Goal: Information Seeking & Learning: Learn about a topic

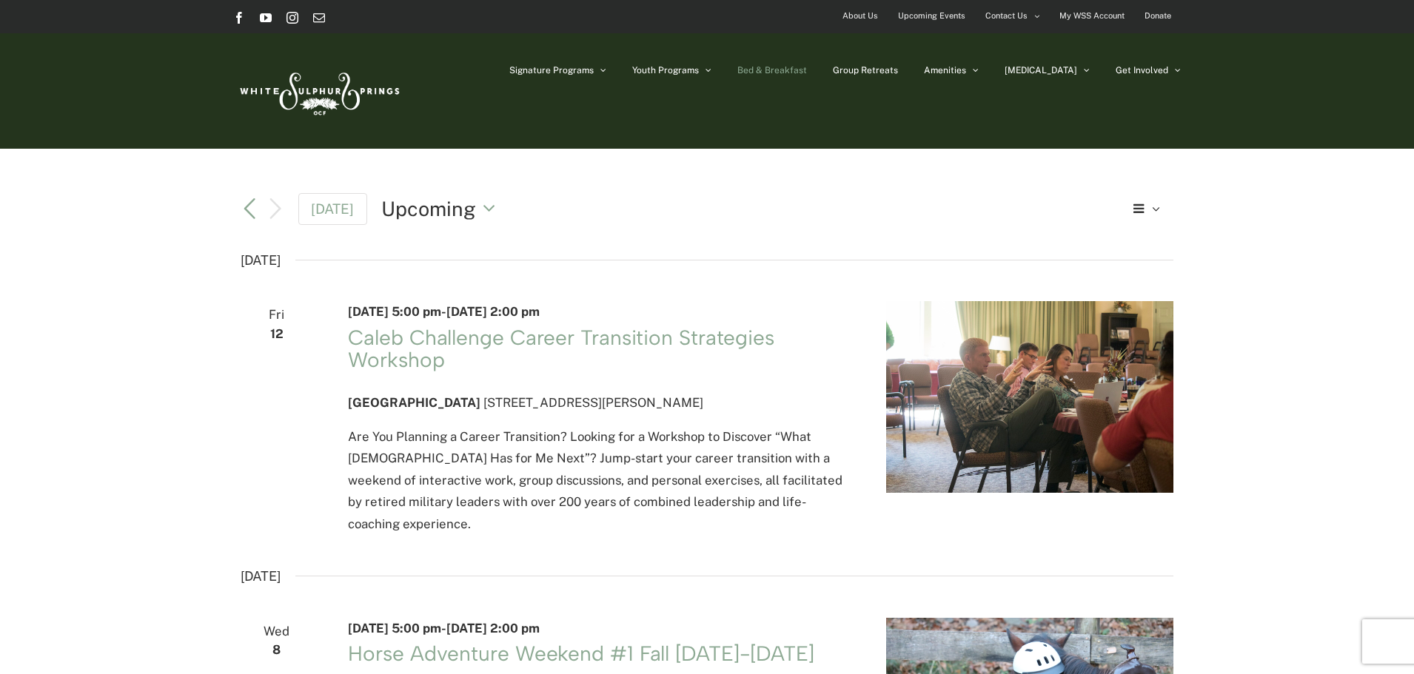
click at [807, 64] on link "Bed & Breakfast" at bounding box center [772, 70] width 70 height 74
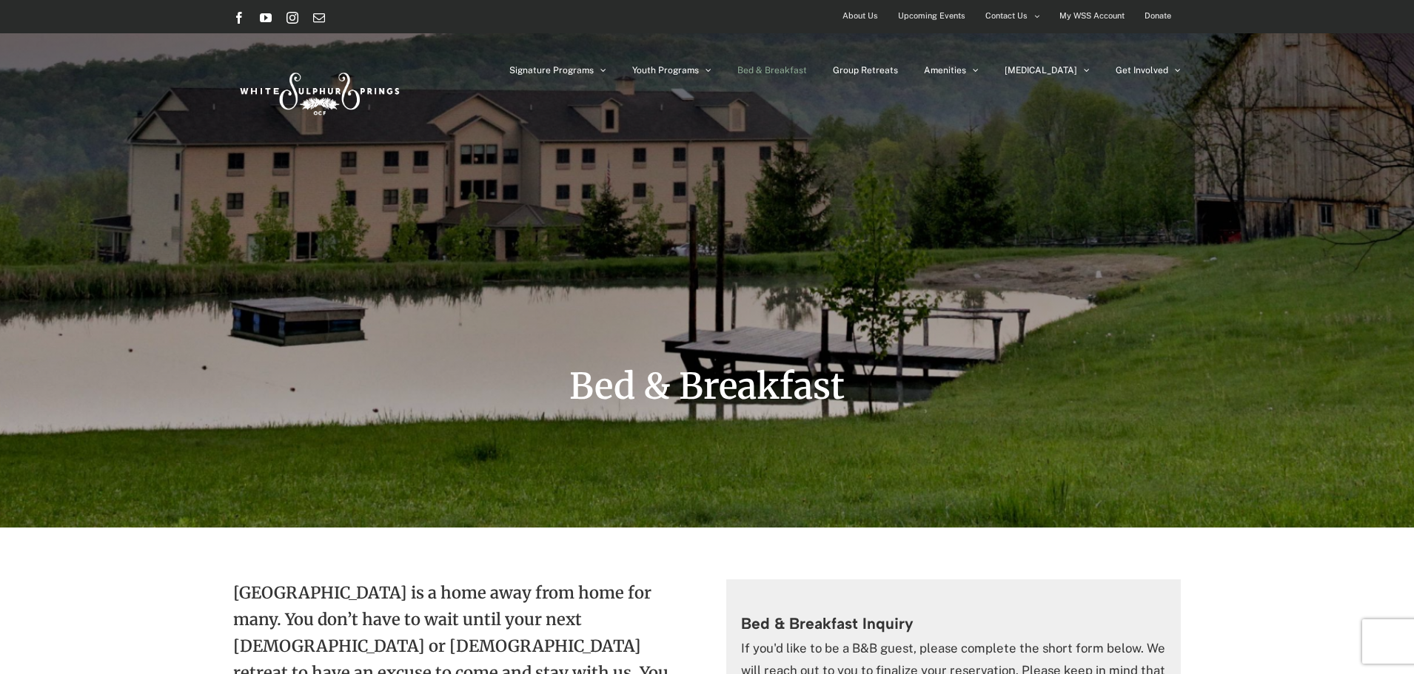
click at [924, 16] on span "Upcoming Events" at bounding box center [931, 15] width 67 height 21
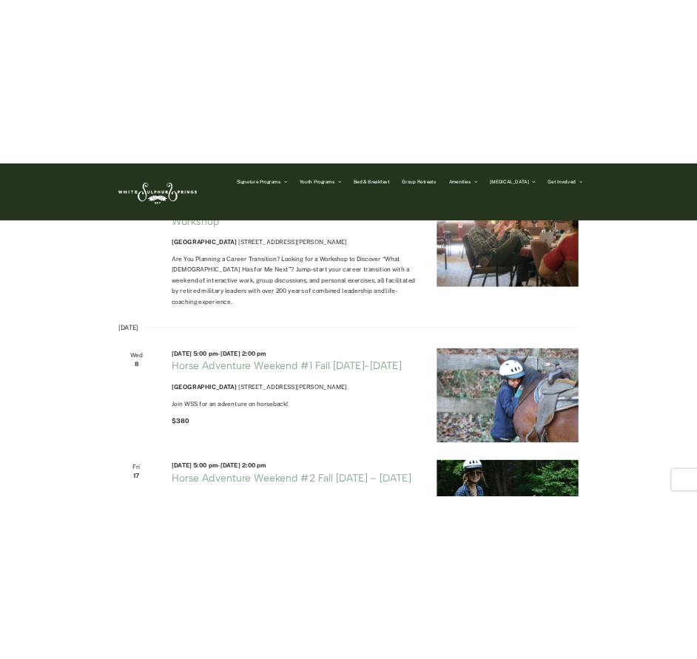
scroll to position [140, 0]
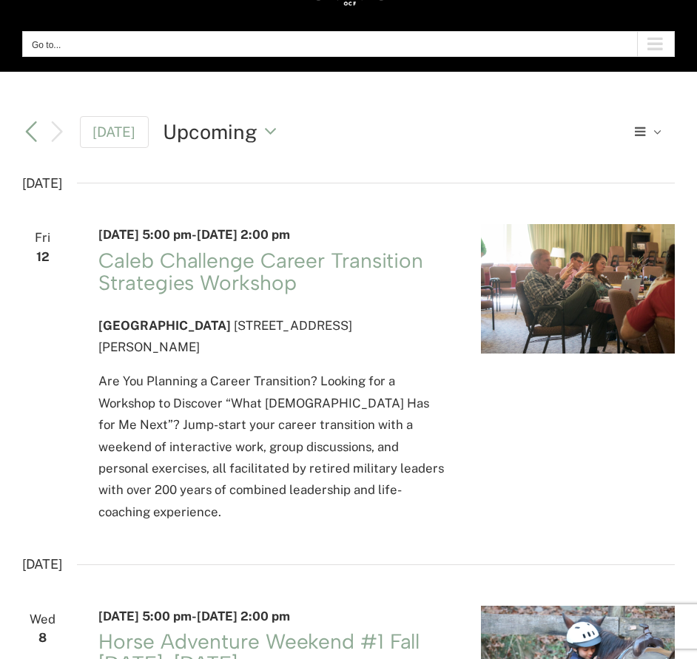
click at [642, 125] on span "Select Calendar View" at bounding box center [641, 131] width 13 height 15
click at [389, 144] on div "Upcoming Upcoming Select date. *********" at bounding box center [390, 132] width 454 height 28
click at [87, 36] on button "Go to..." at bounding box center [348, 44] width 653 height 26
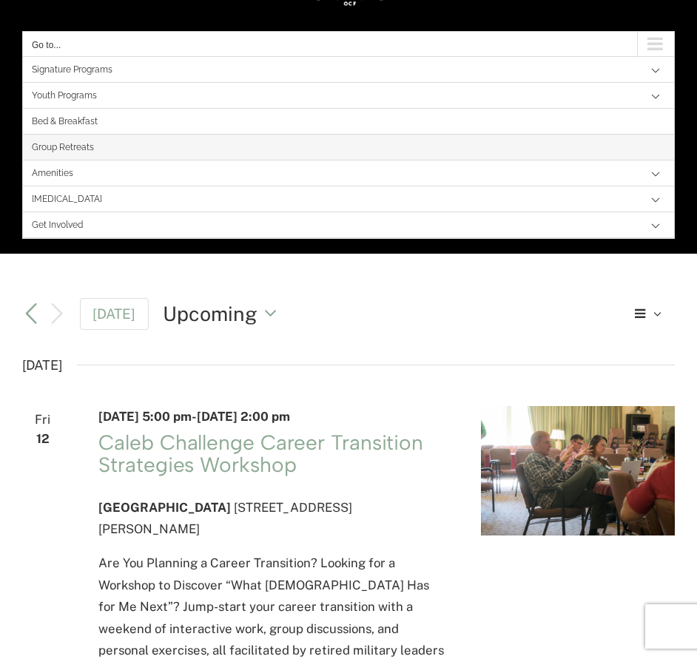
click at [100, 140] on link "Group Retreats" at bounding box center [348, 148] width 651 height 26
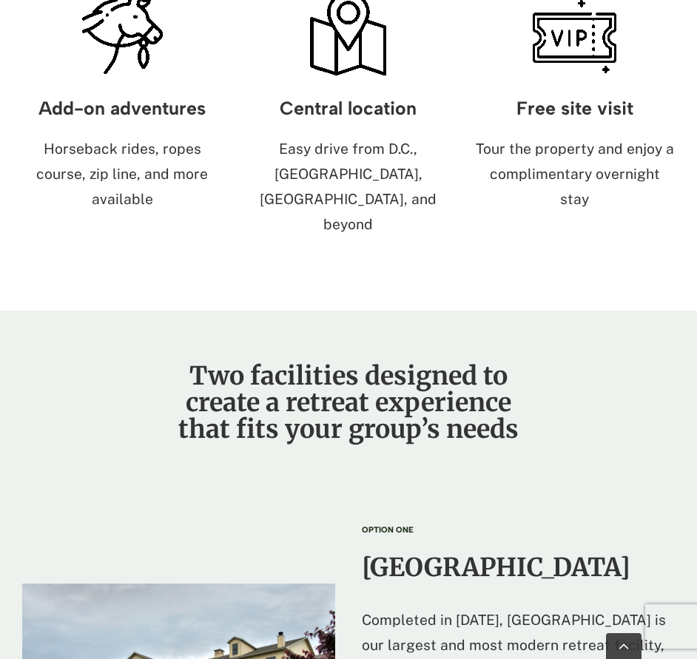
scroll to position [899, 0]
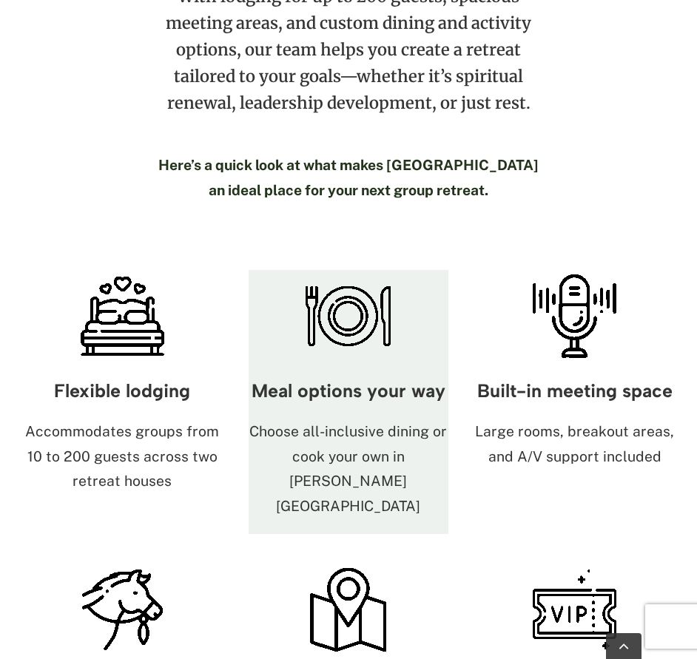
click at [420, 380] on div "Meal options your way Choose all-inclusive dining or cook your own in Harrison …" at bounding box center [349, 449] width 201 height 172
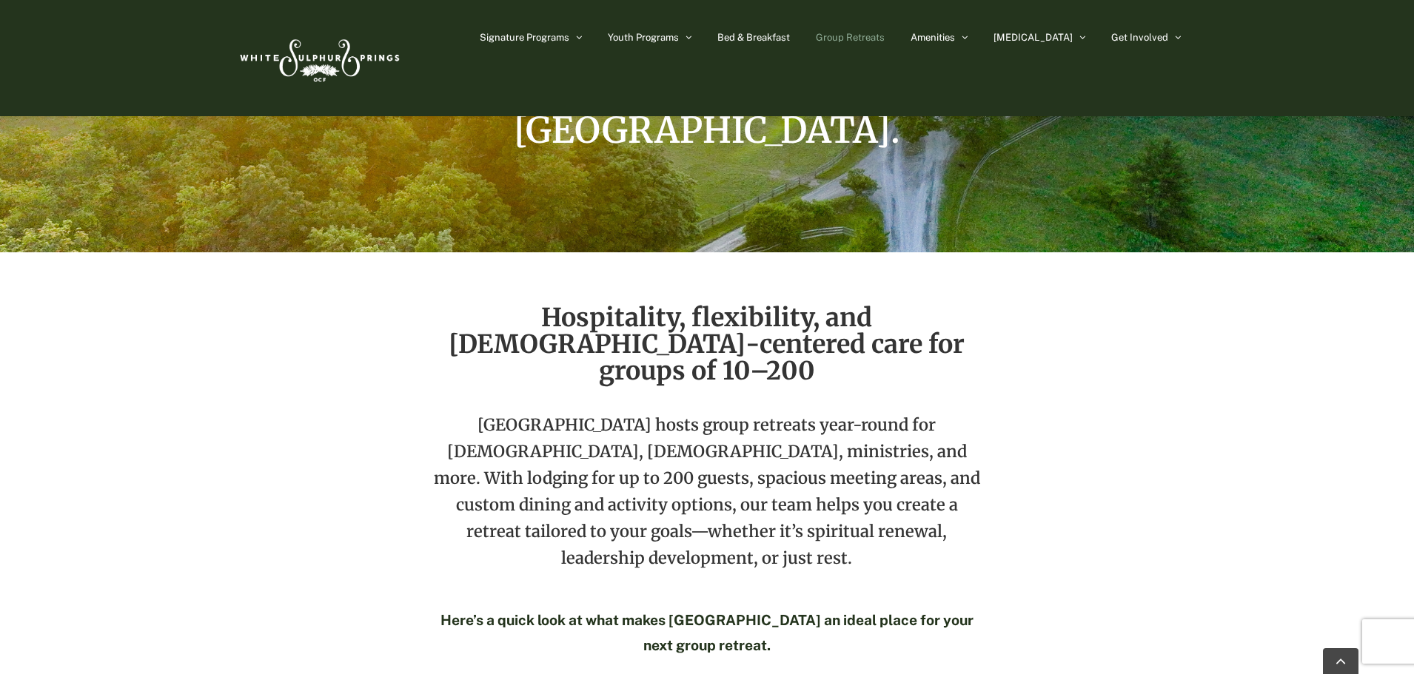
scroll to position [82, 0]
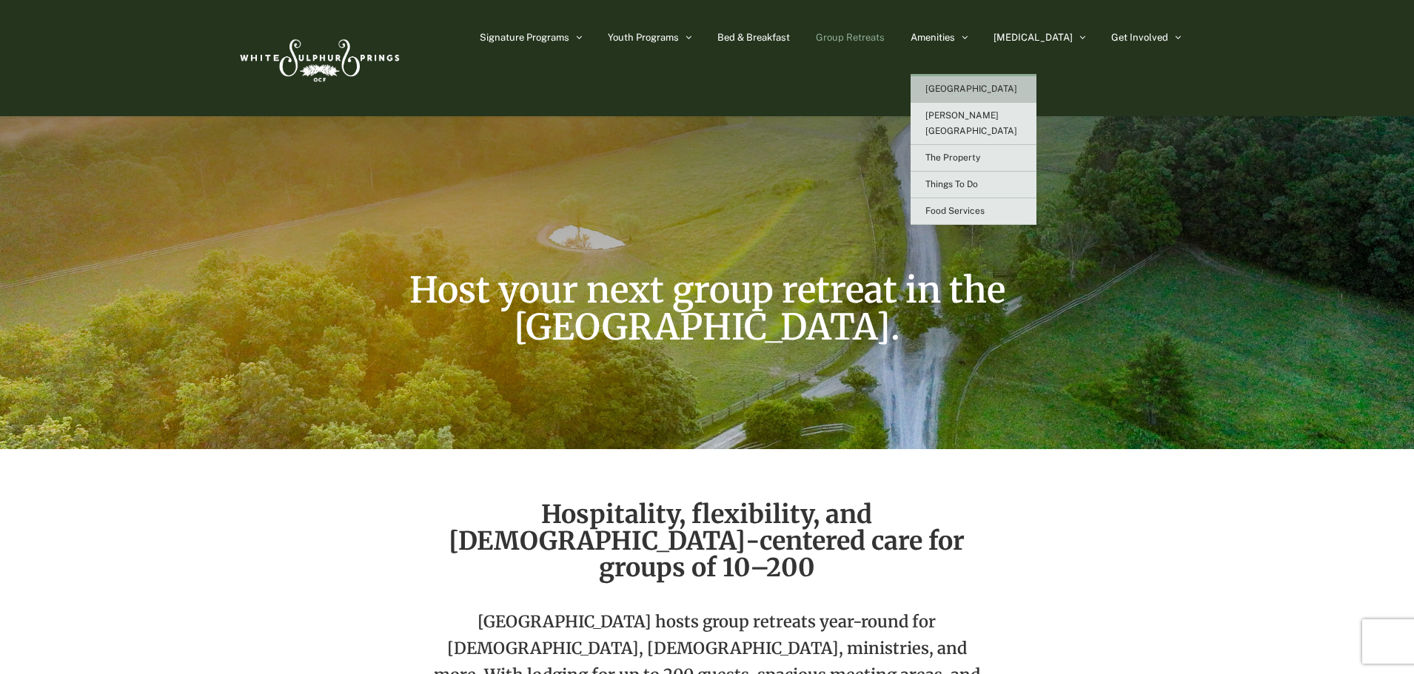
click at [697, 85] on span "[GEOGRAPHIC_DATA]" at bounding box center [971, 89] width 92 height 10
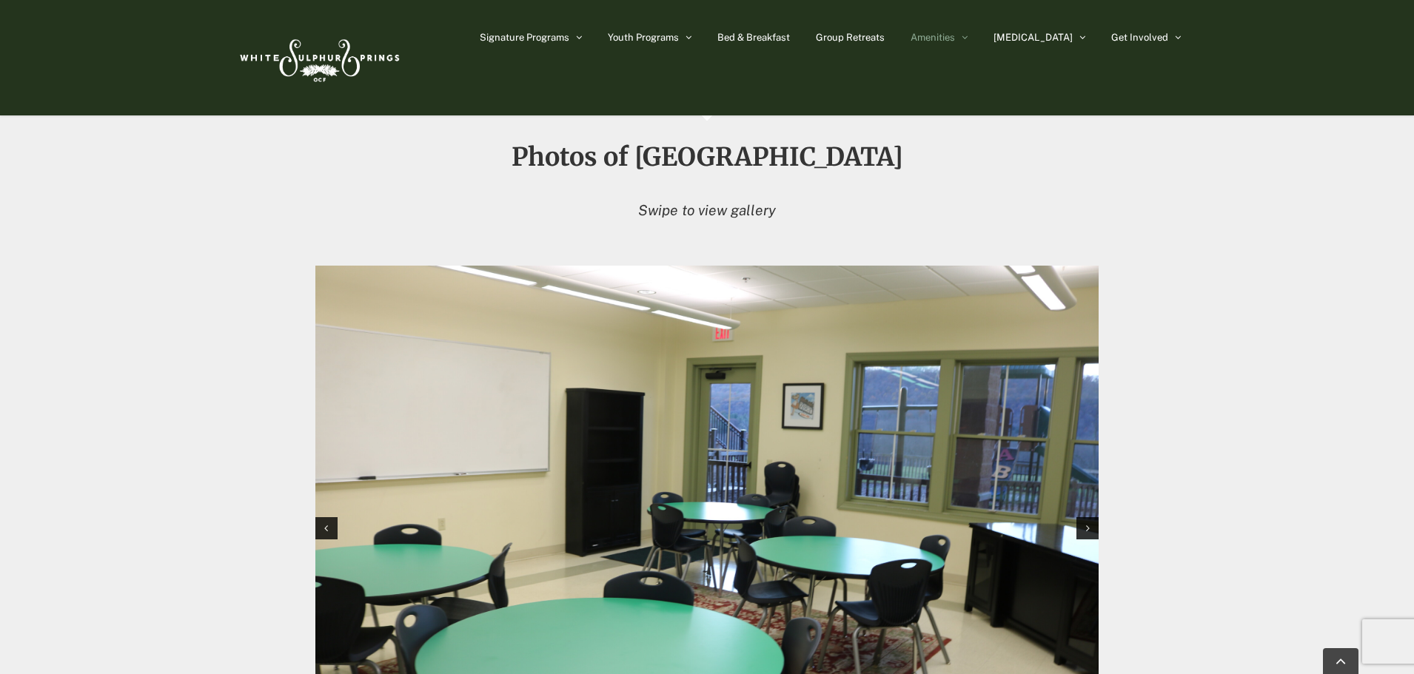
scroll to position [149, 0]
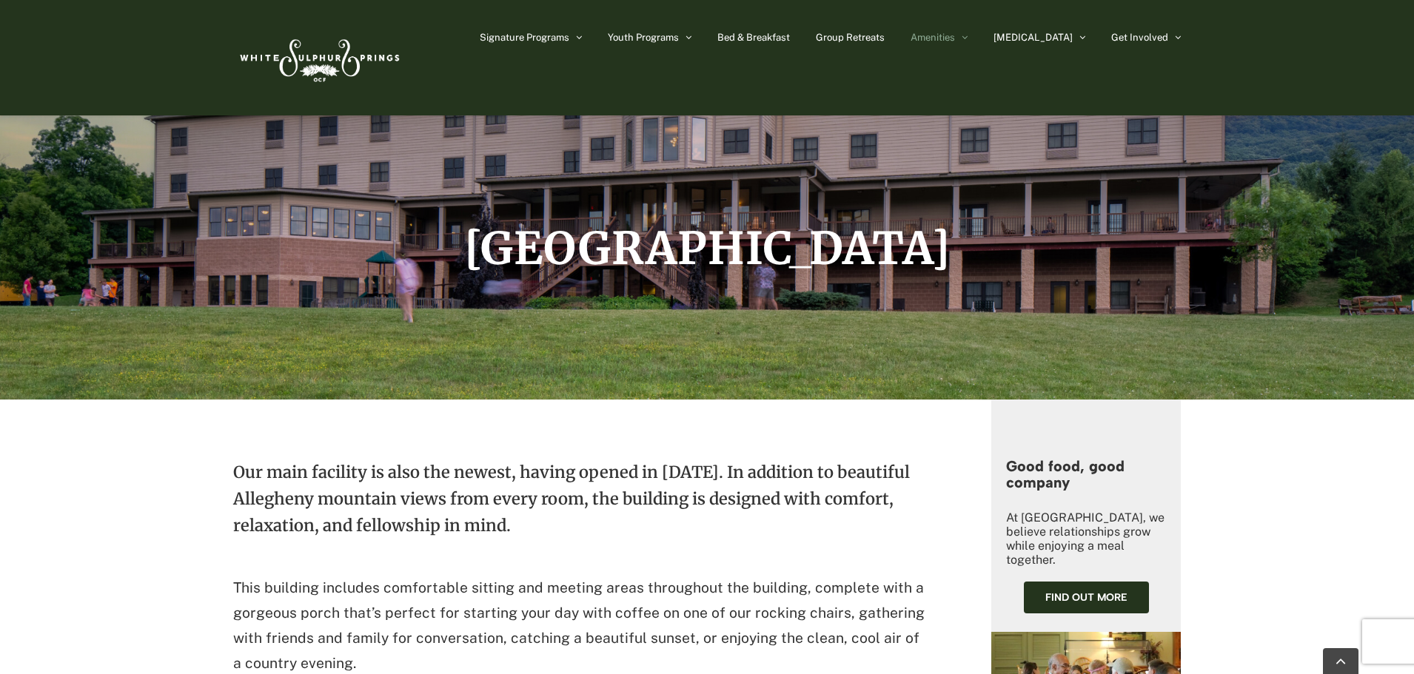
drag, startPoint x: 1412, startPoint y: 508, endPoint x: 1419, endPoint y: 514, distance: 8.4
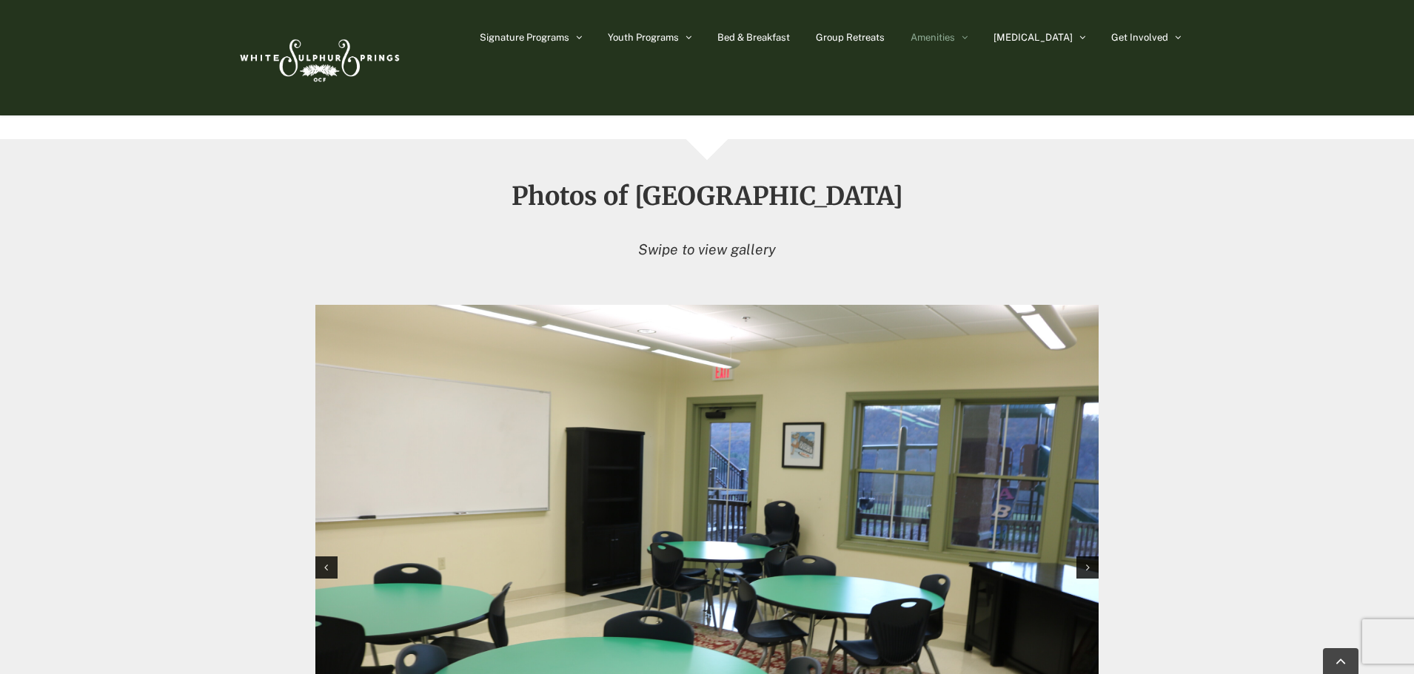
scroll to position [1243, 0]
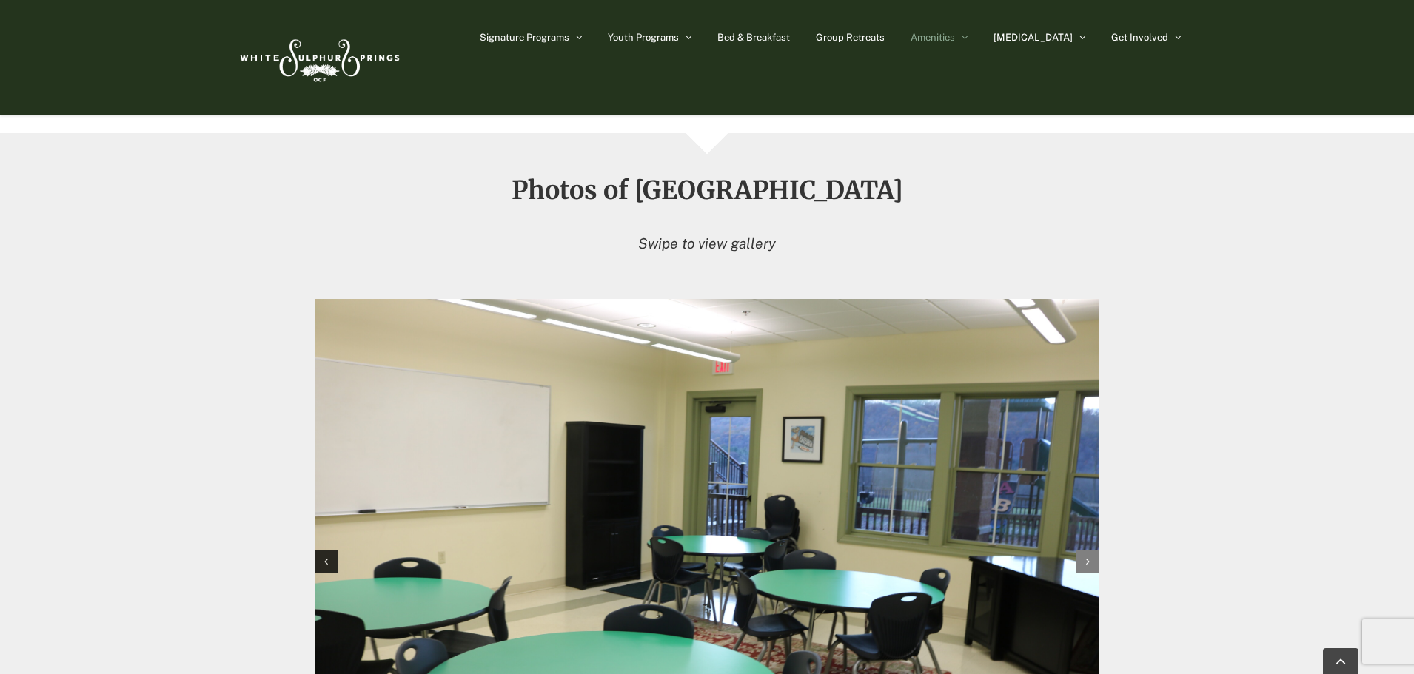
click at [1092, 551] on div "Next slide" at bounding box center [1087, 562] width 22 height 22
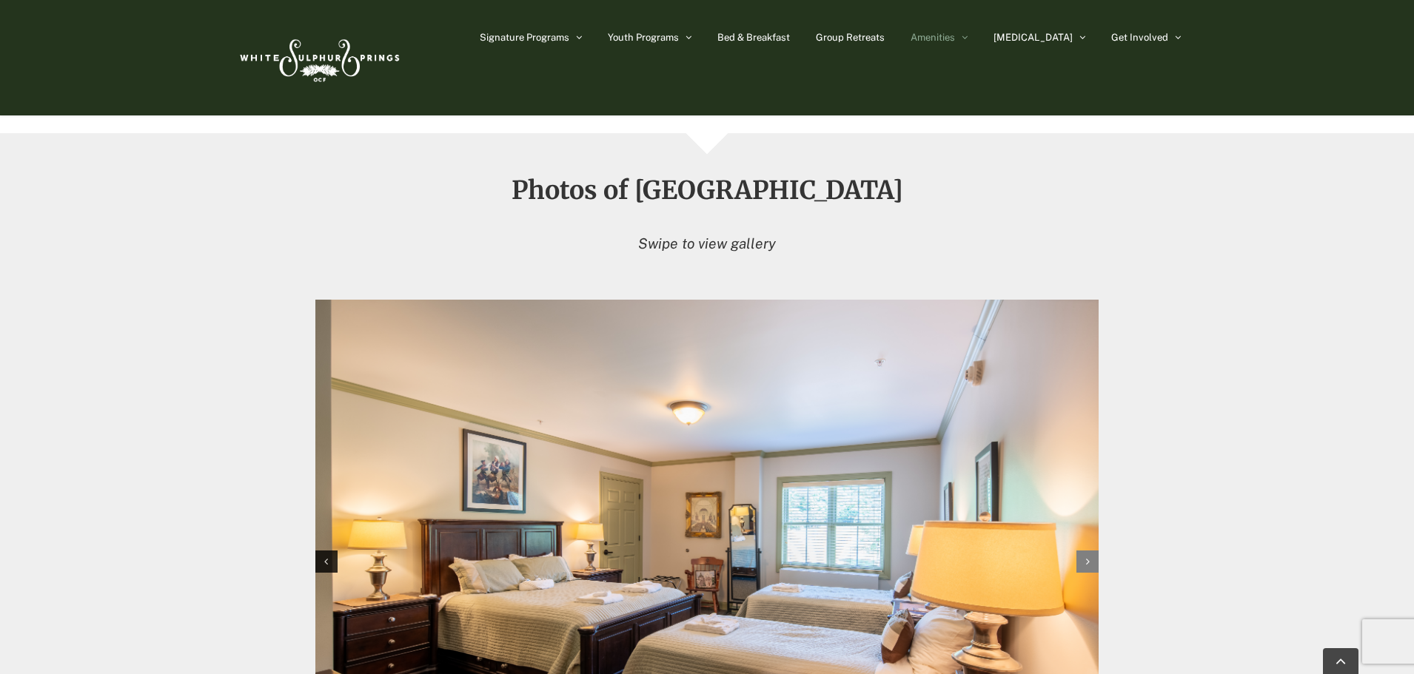
click at [1083, 551] on div "Next slide" at bounding box center [1087, 562] width 22 height 22
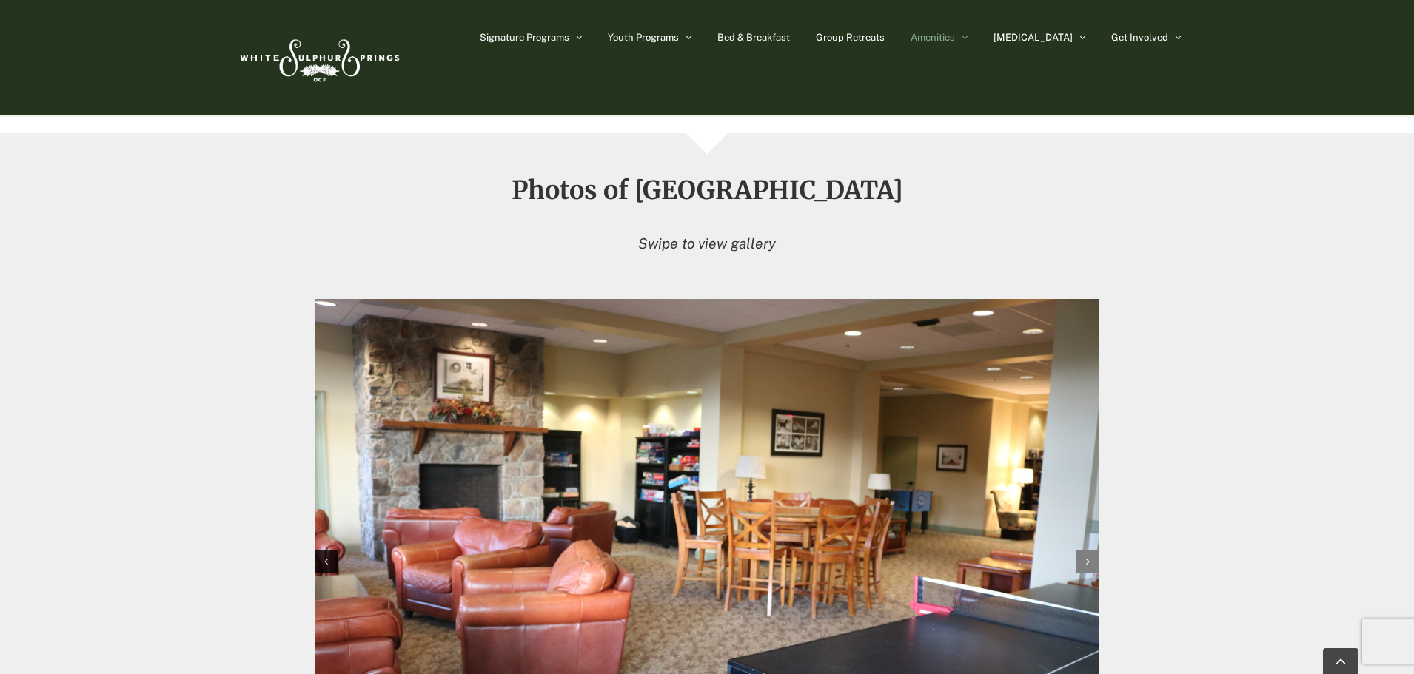
click at [1084, 551] on div "Next slide" at bounding box center [1087, 562] width 22 height 22
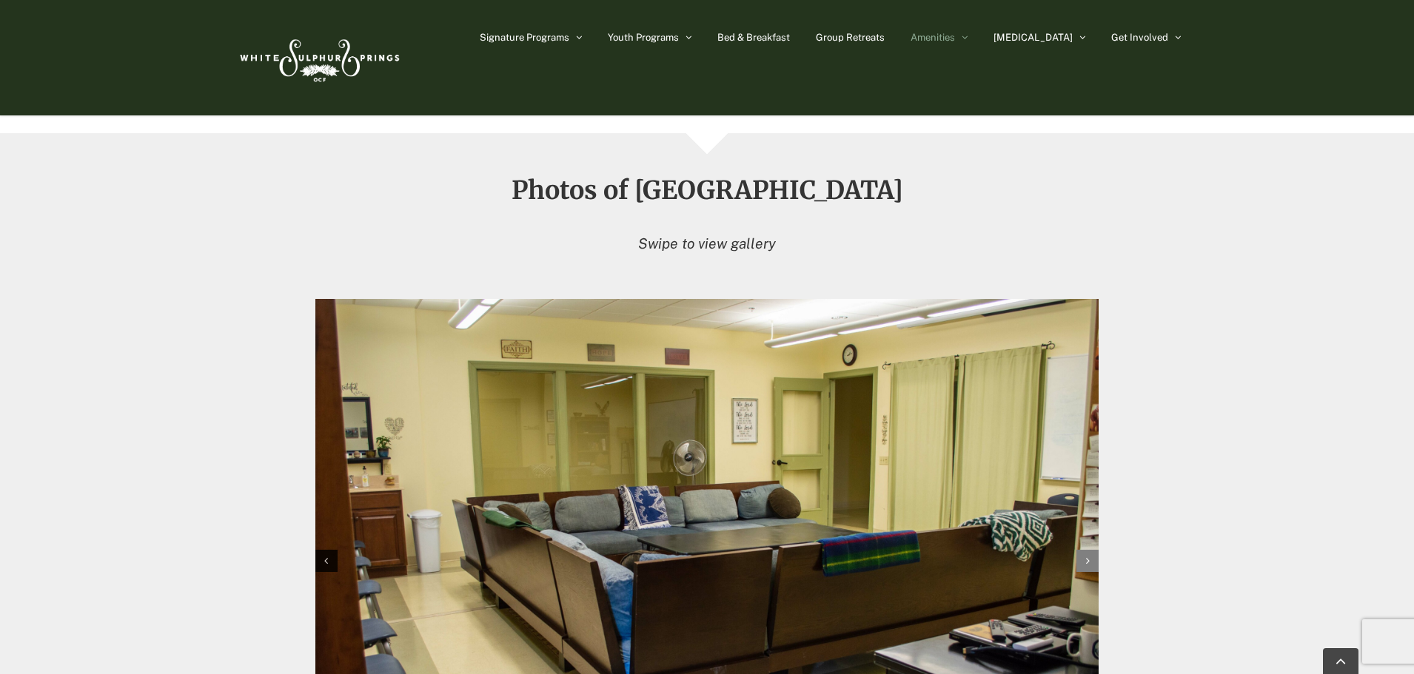
click at [1084, 550] on div "Next slide" at bounding box center [1087, 561] width 22 height 22
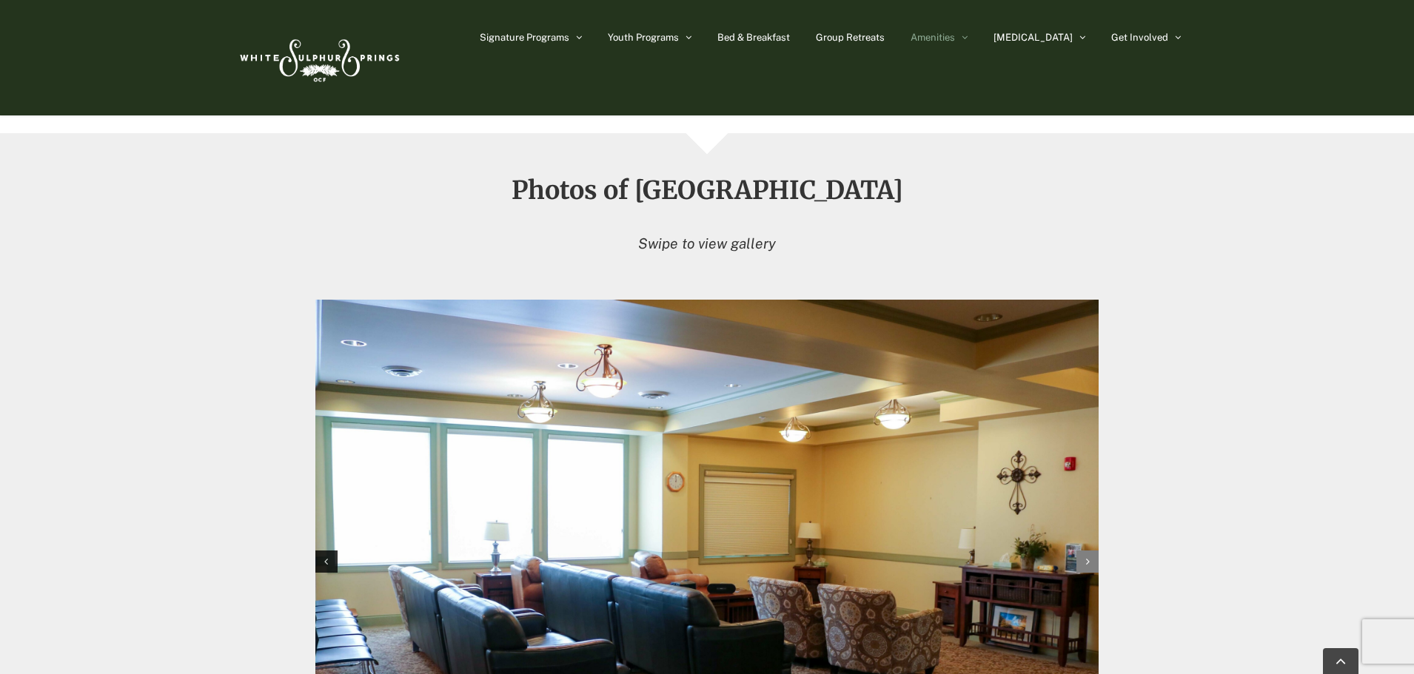
click at [1084, 551] on div "Next slide" at bounding box center [1087, 562] width 22 height 22
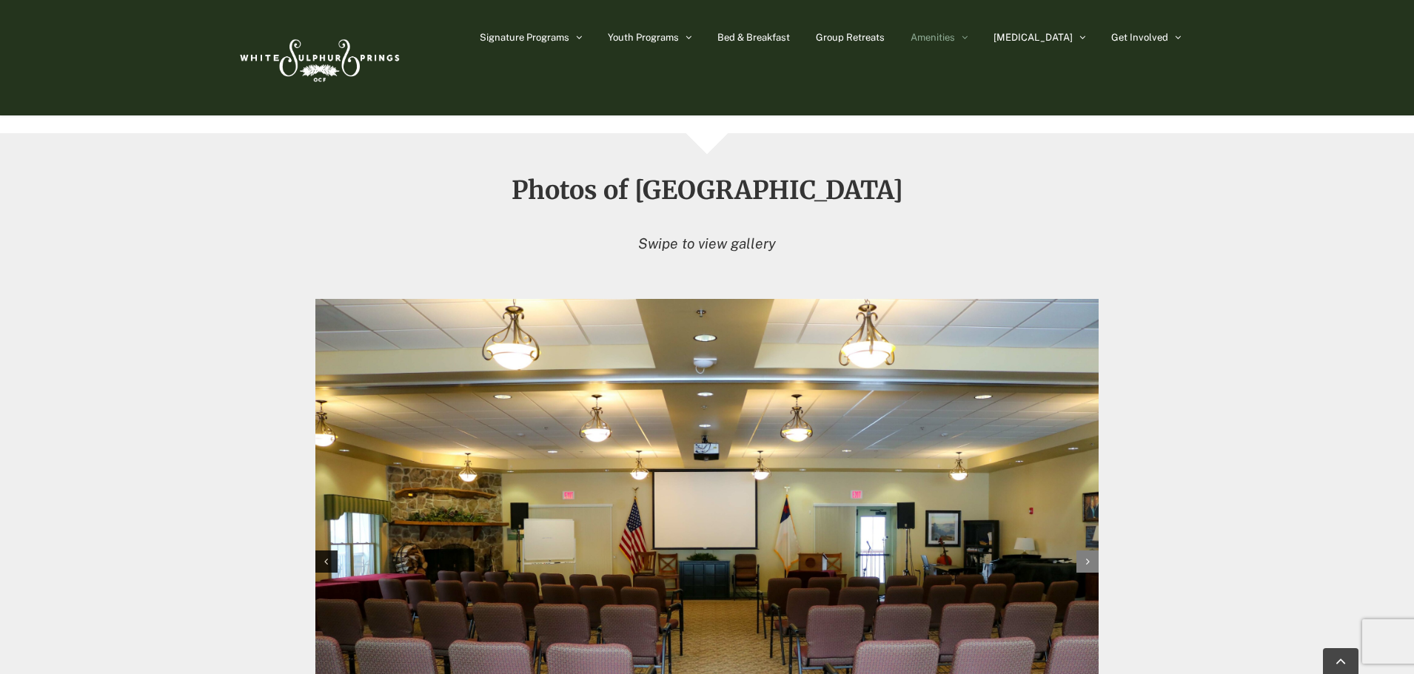
click at [1084, 551] on div "Next slide" at bounding box center [1087, 562] width 22 height 22
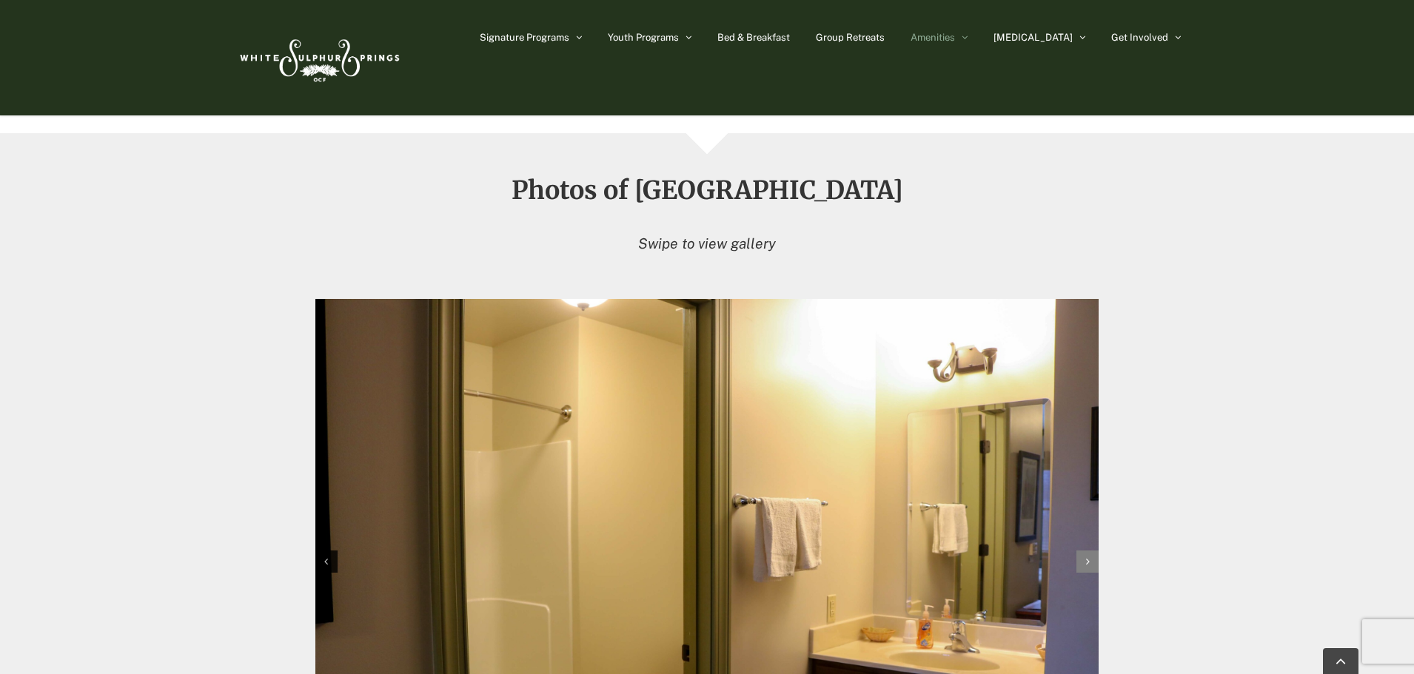
click at [1084, 551] on div "Next slide" at bounding box center [1087, 562] width 22 height 22
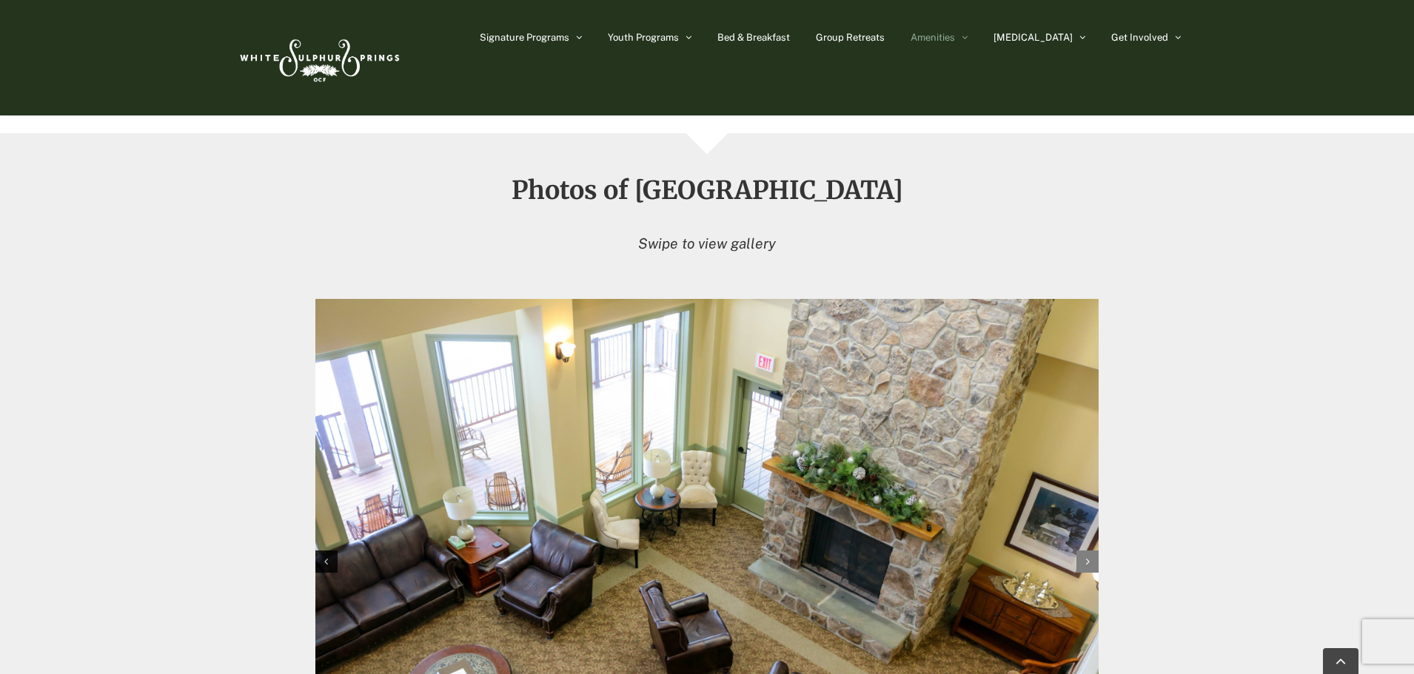
click at [1084, 551] on div "Next slide" at bounding box center [1087, 562] width 22 height 22
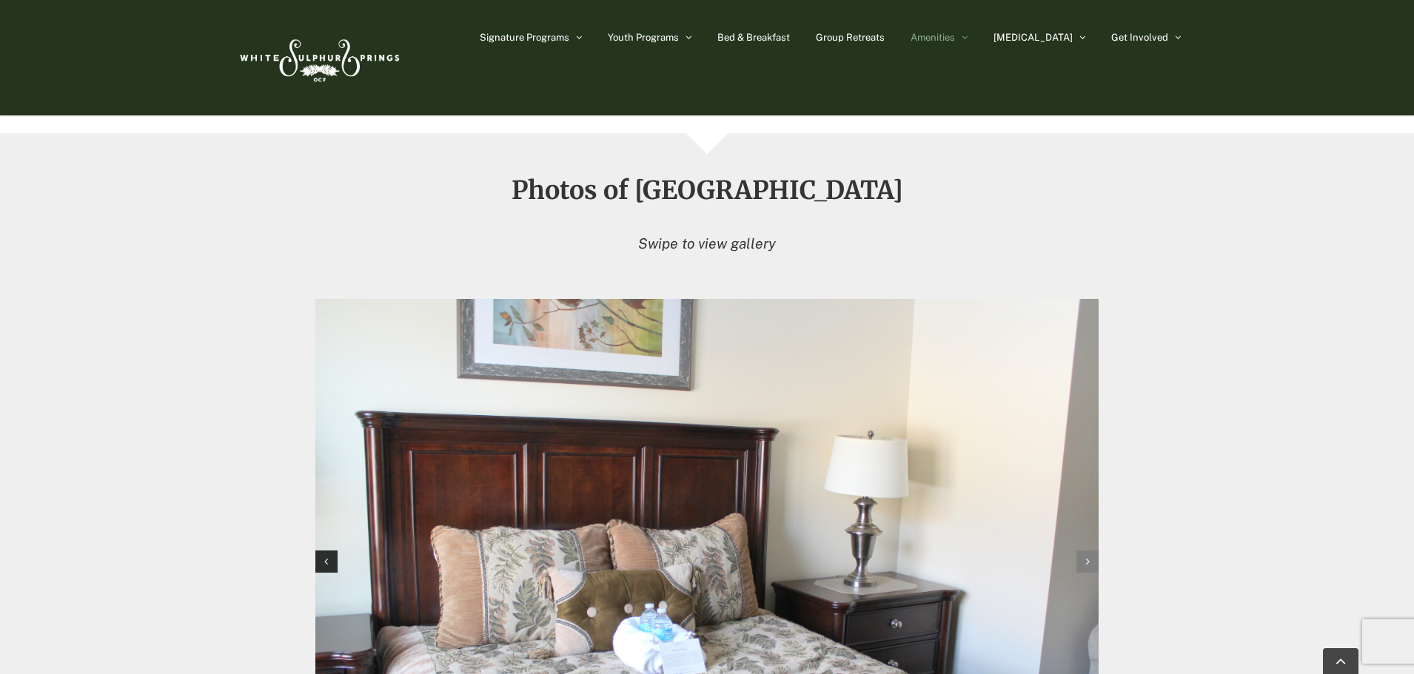
click at [1084, 551] on div "Next slide" at bounding box center [1087, 562] width 22 height 22
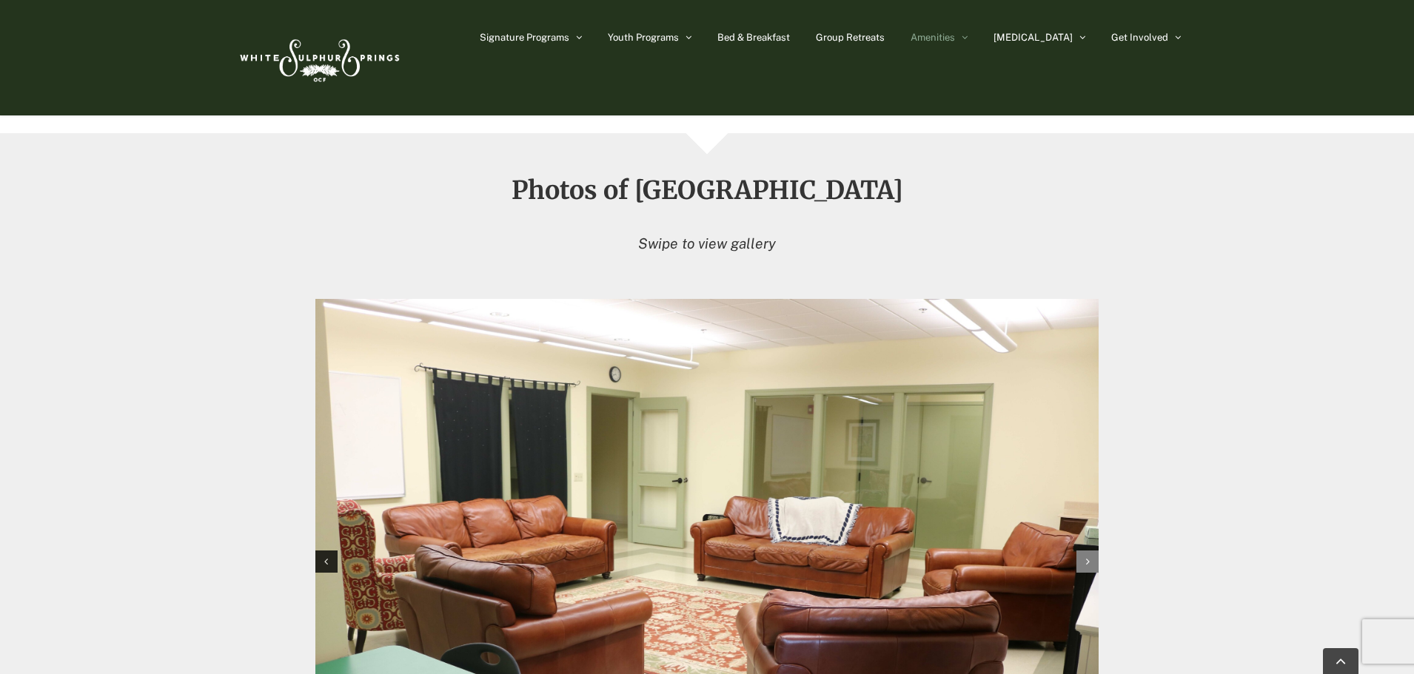
click at [1084, 551] on div "Next slide" at bounding box center [1087, 562] width 22 height 22
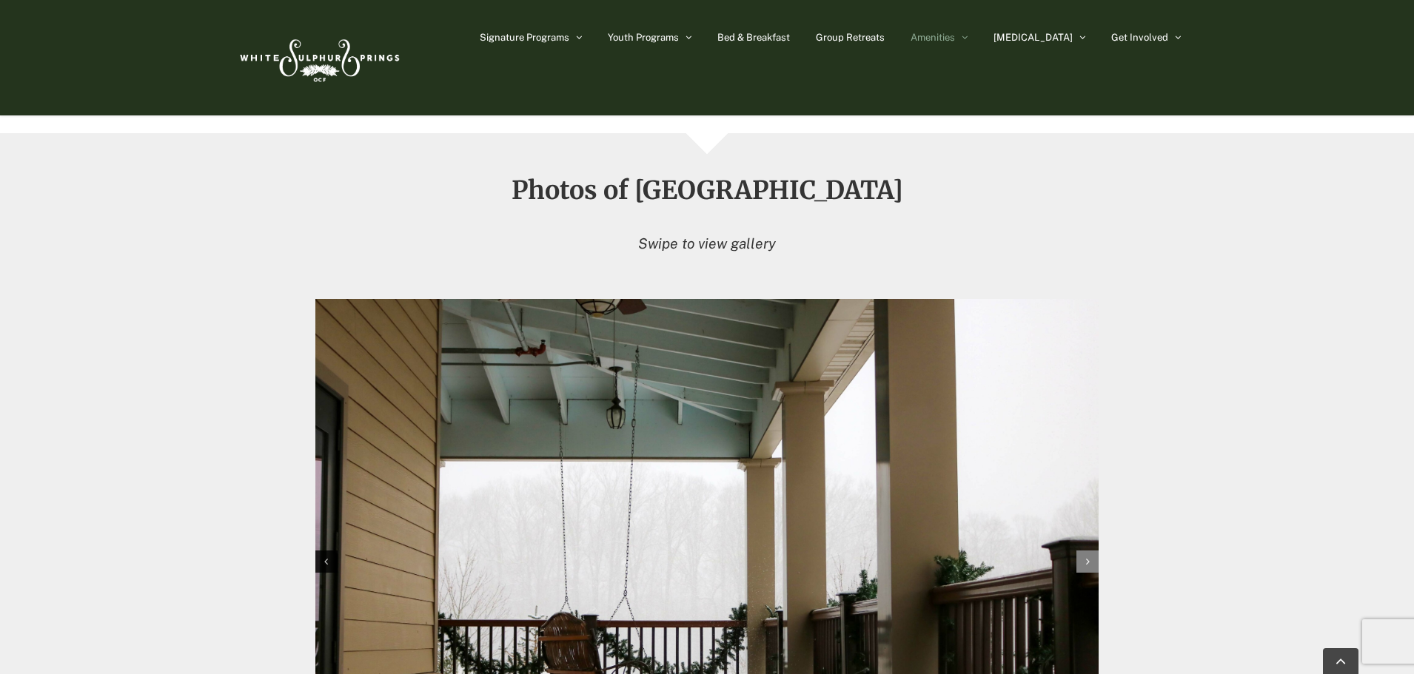
click at [1084, 551] on div "Next slide" at bounding box center [1087, 562] width 22 height 22
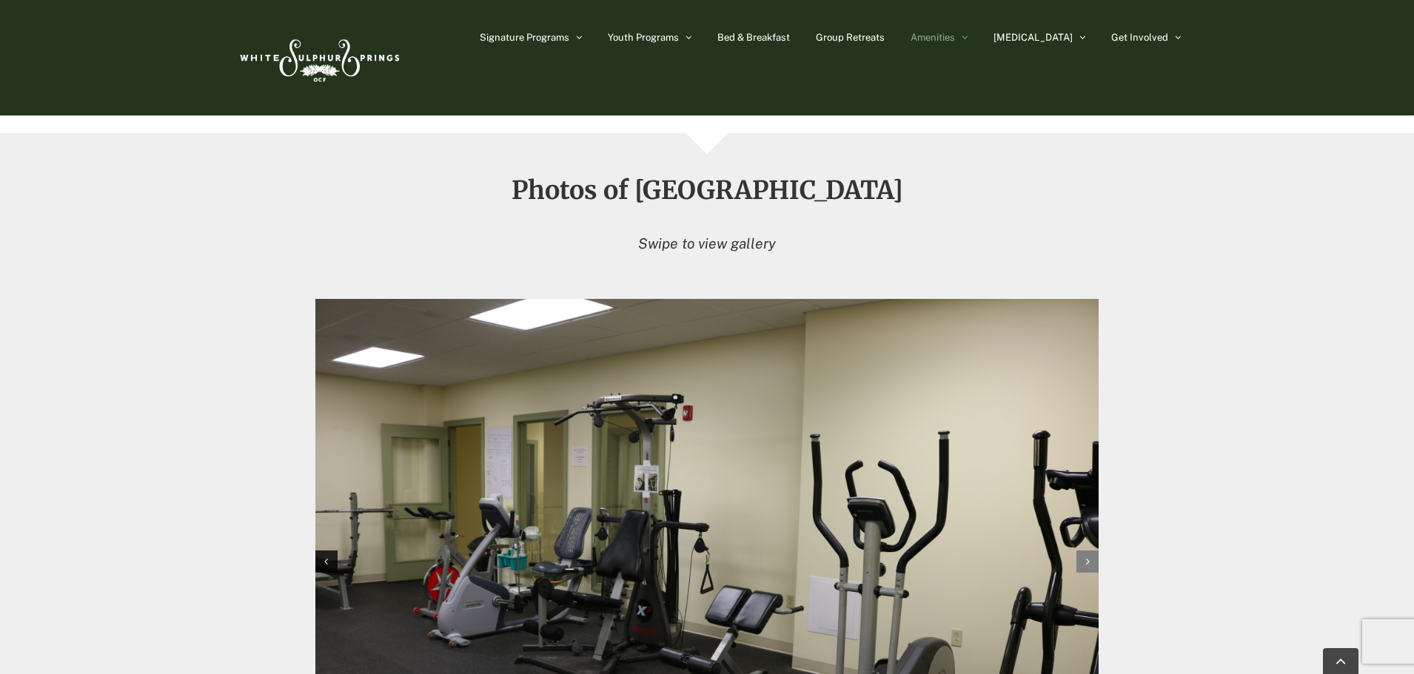
click at [1084, 551] on div "Next slide" at bounding box center [1087, 562] width 22 height 22
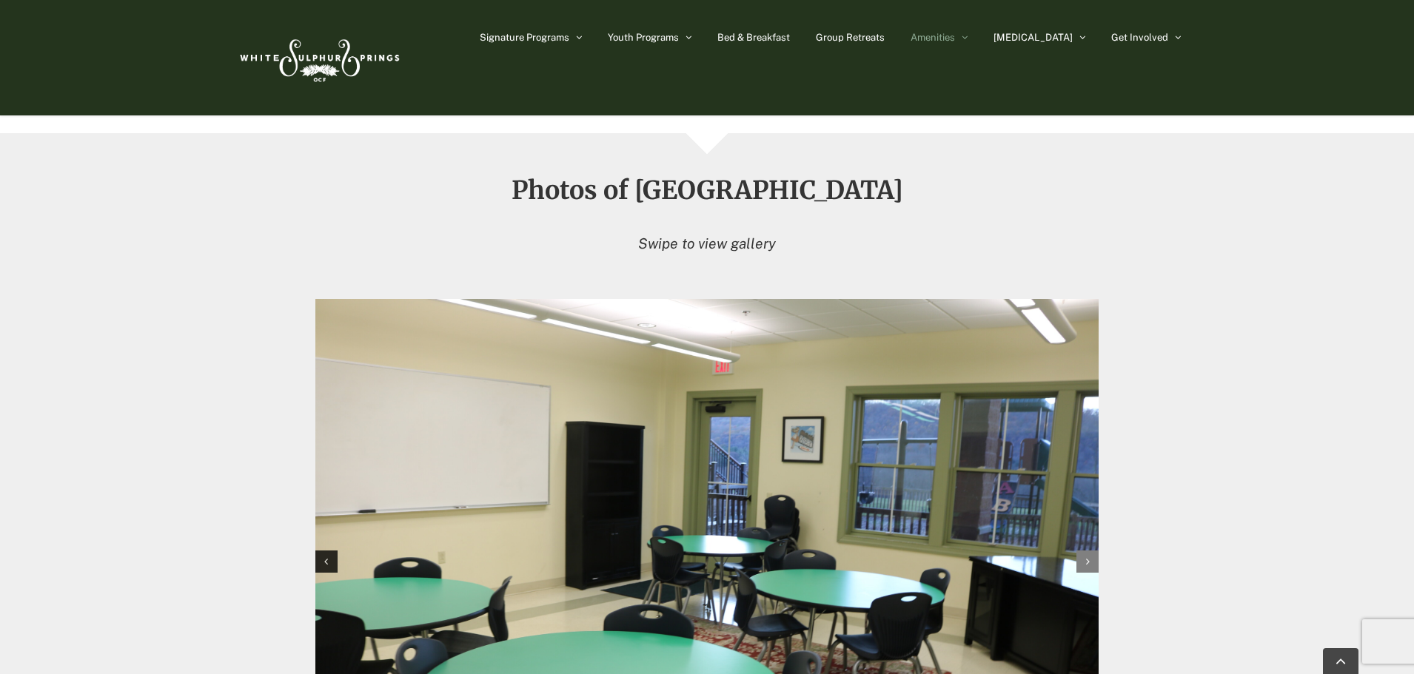
click at [1084, 551] on div "Next slide" at bounding box center [1087, 562] width 22 height 22
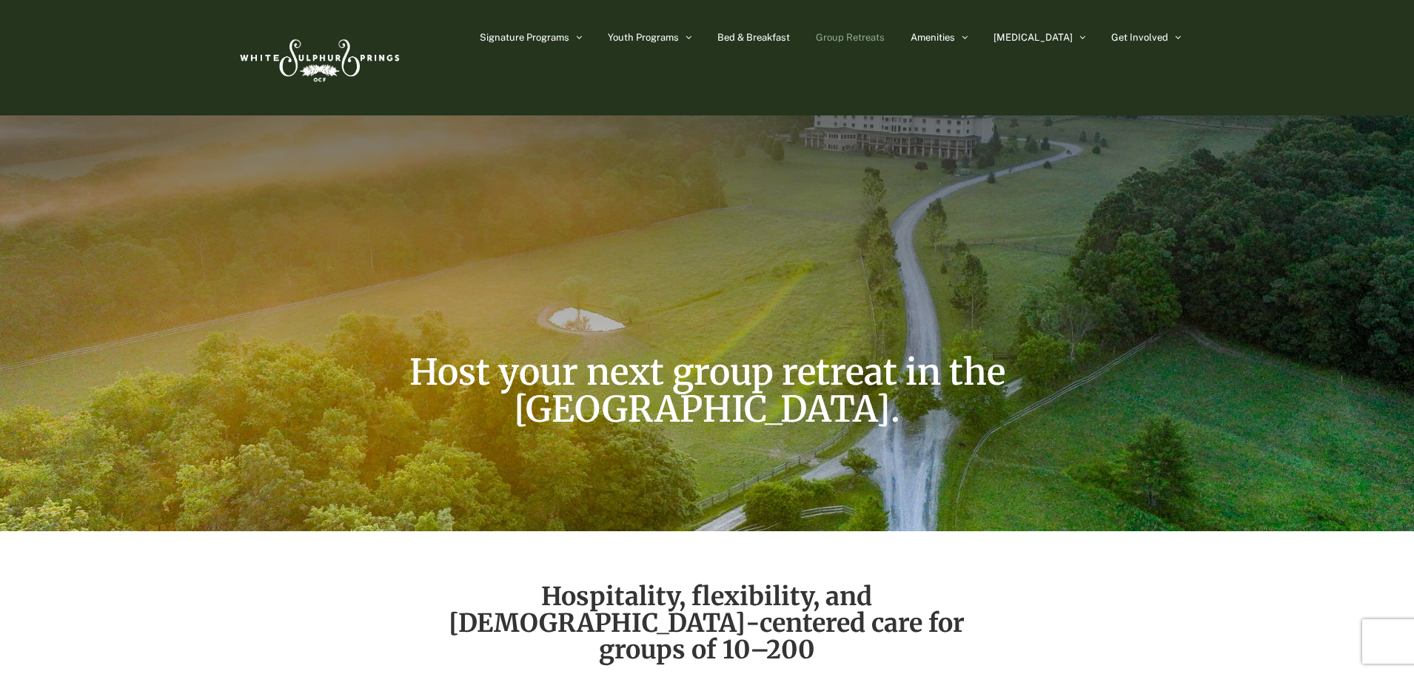
scroll to position [82, 0]
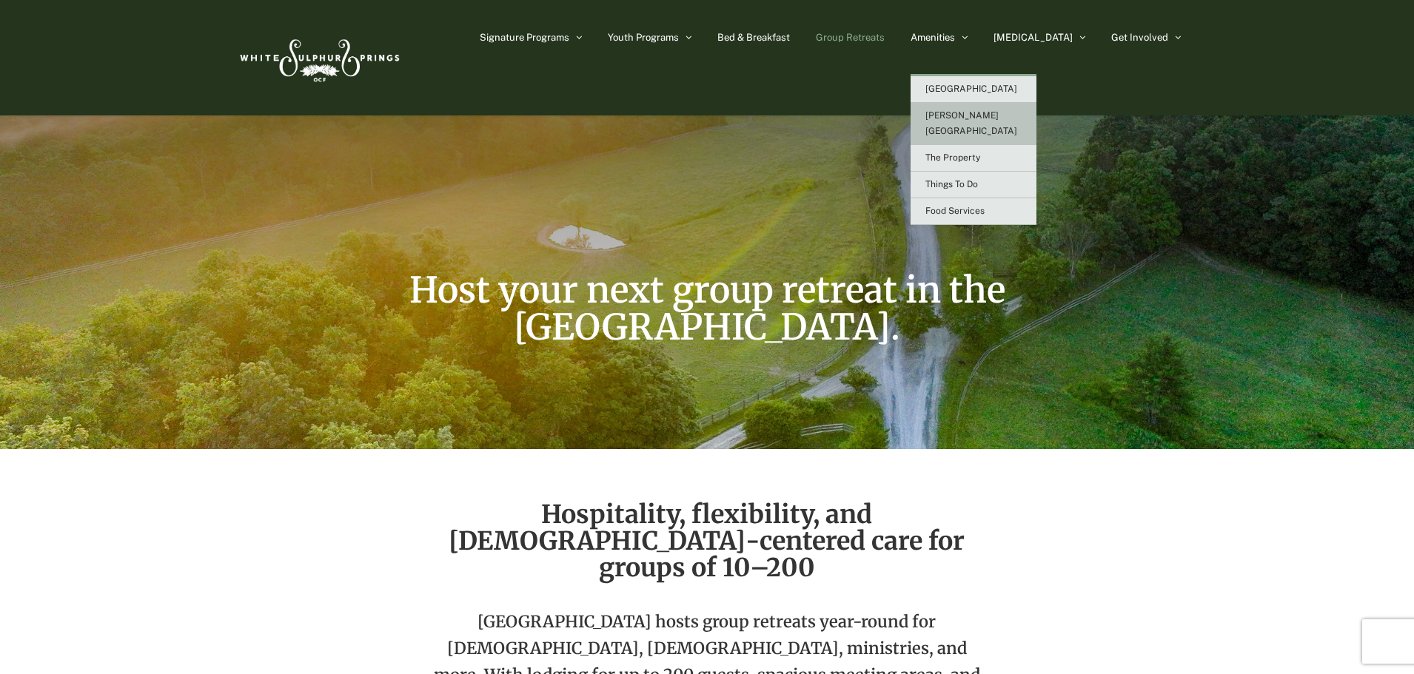
click at [1013, 112] on span "[PERSON_NAME][GEOGRAPHIC_DATA]" at bounding box center [971, 123] width 92 height 26
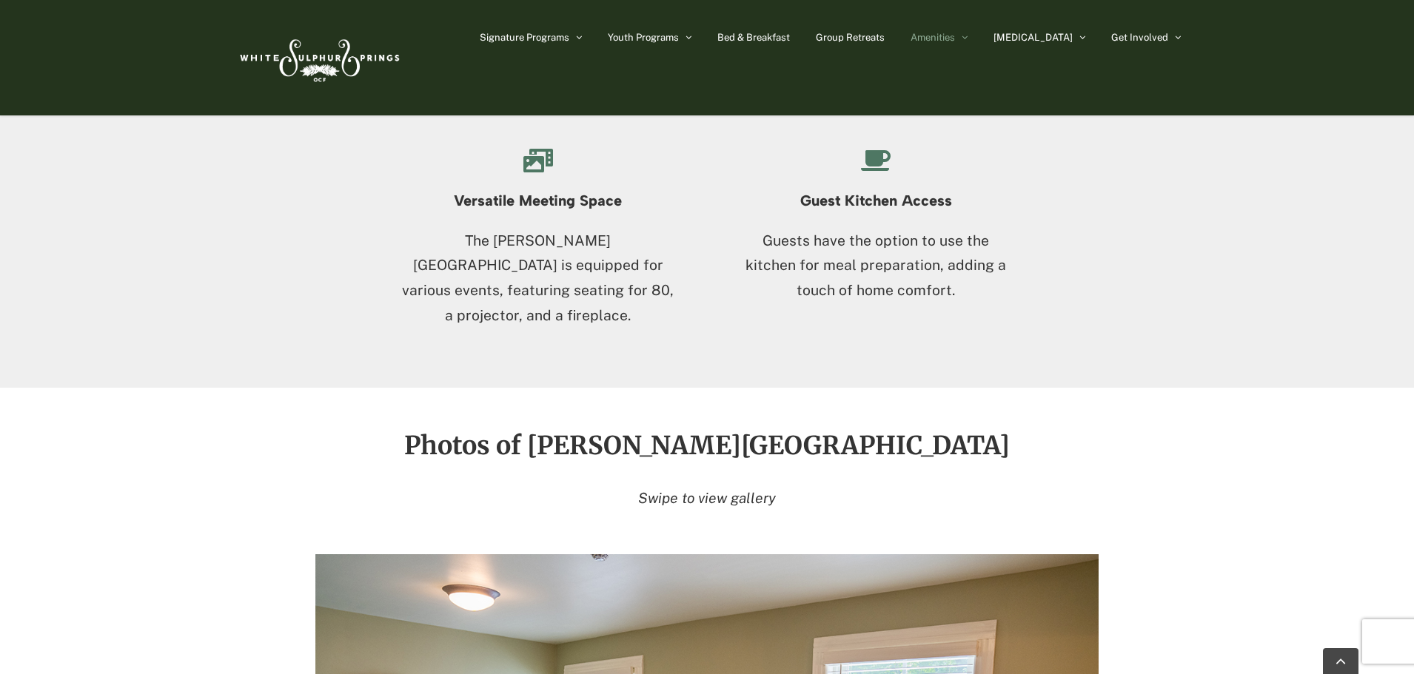
scroll to position [2338, 0]
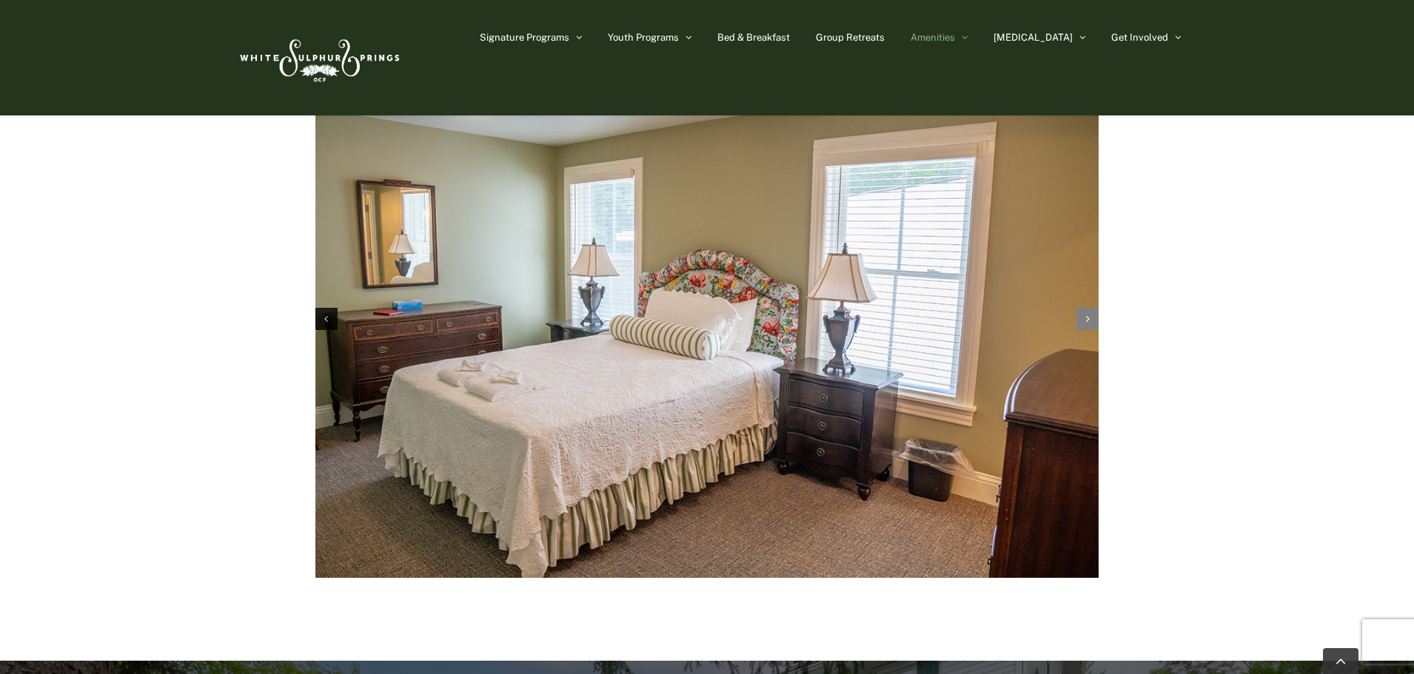
click at [1084, 308] on div "Next slide" at bounding box center [1087, 319] width 22 height 22
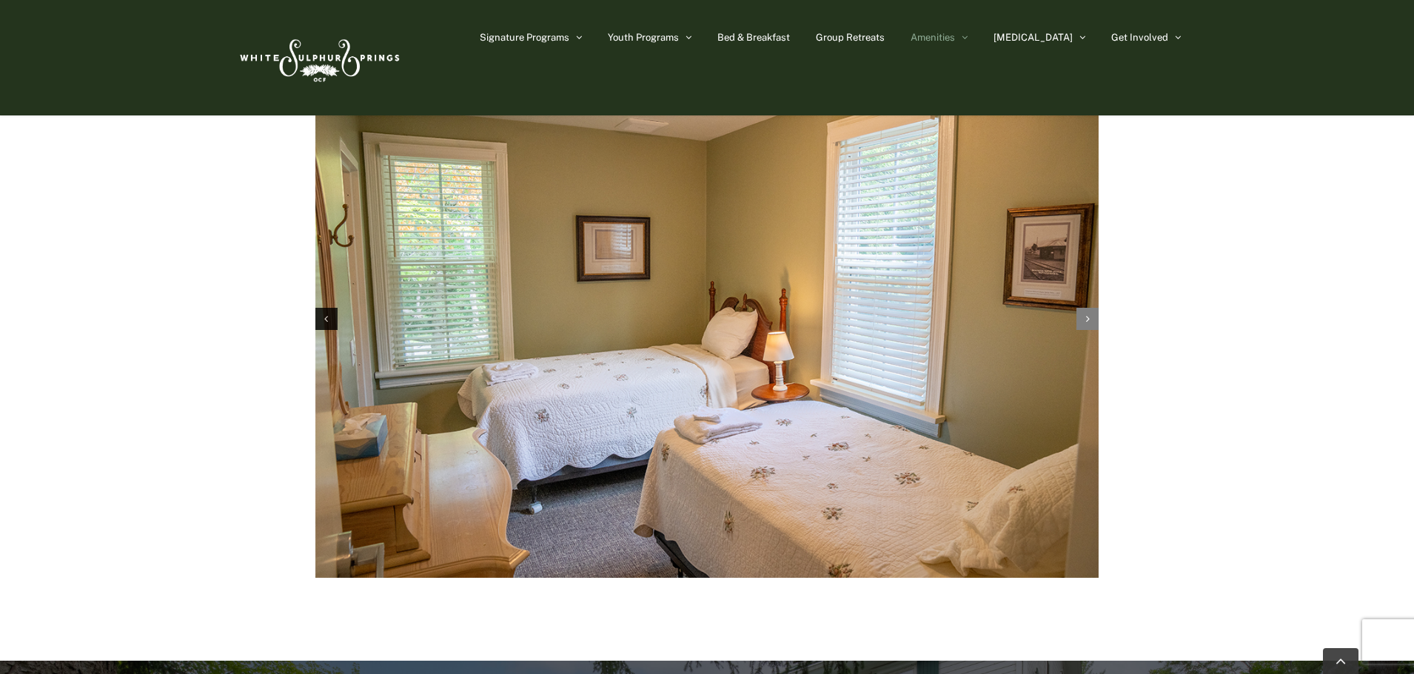
click at [1090, 308] on div "Next slide" at bounding box center [1087, 319] width 22 height 22
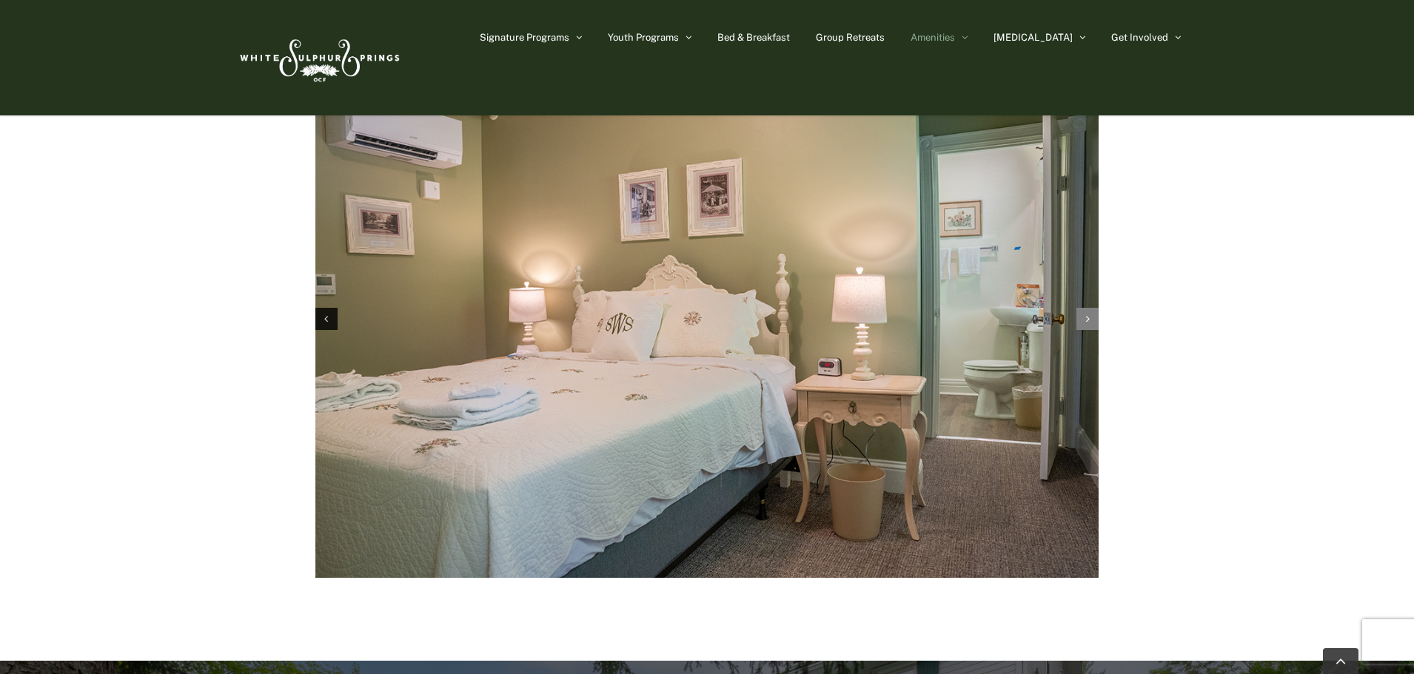
click at [1090, 308] on div "Next slide" at bounding box center [1087, 319] width 22 height 22
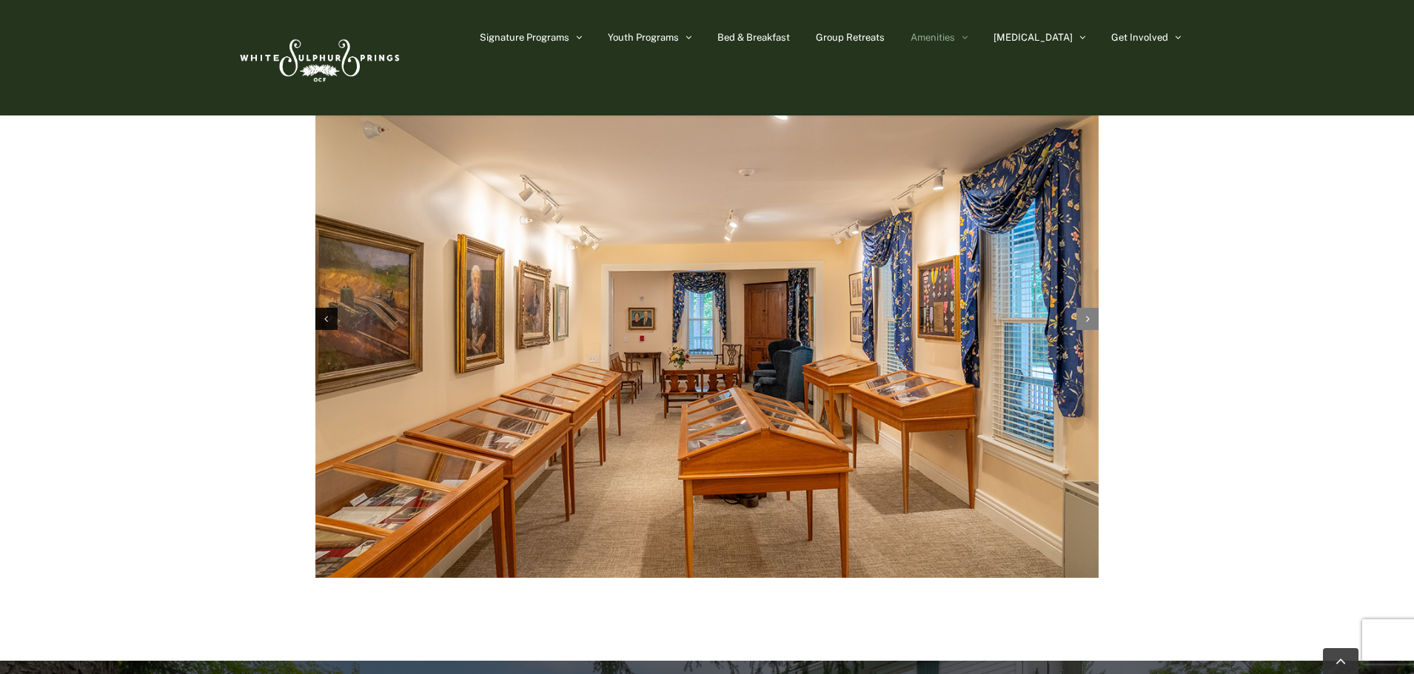
click at [1090, 308] on div "Next slide" at bounding box center [1087, 319] width 22 height 22
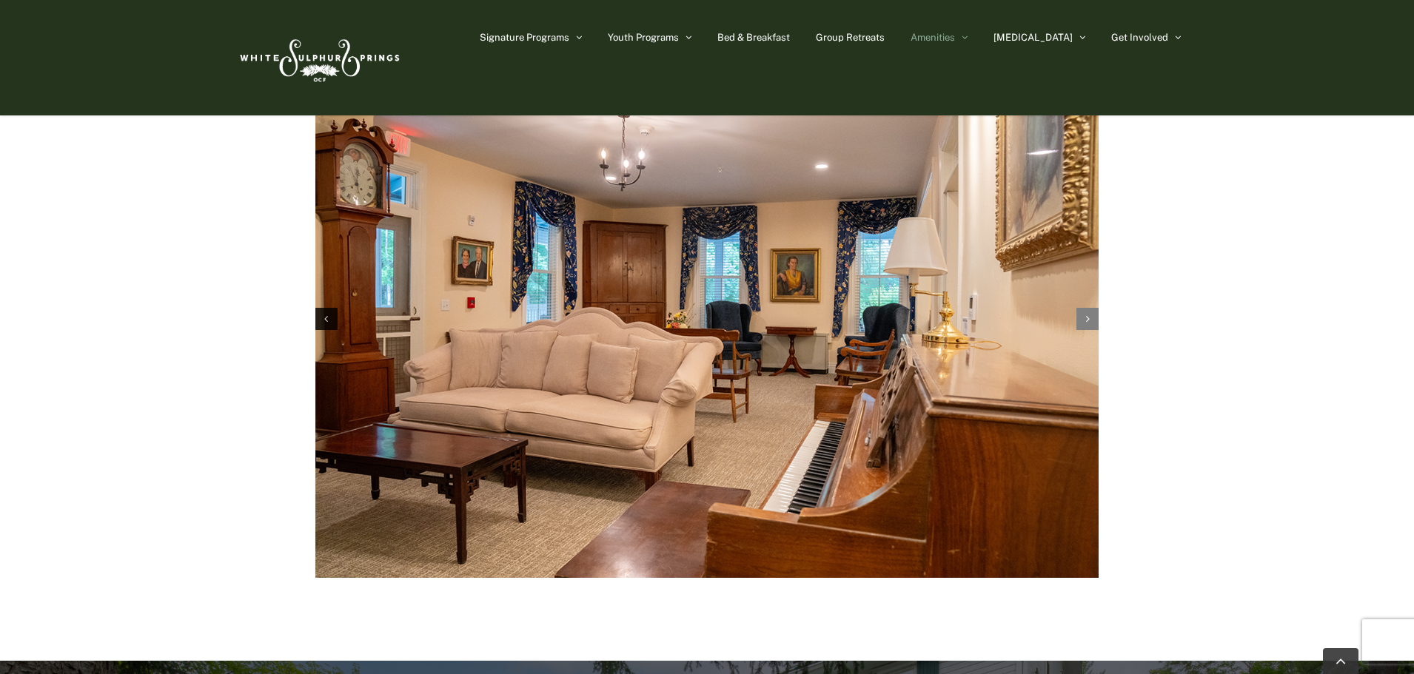
click at [1090, 308] on div "Next slide" at bounding box center [1087, 319] width 22 height 22
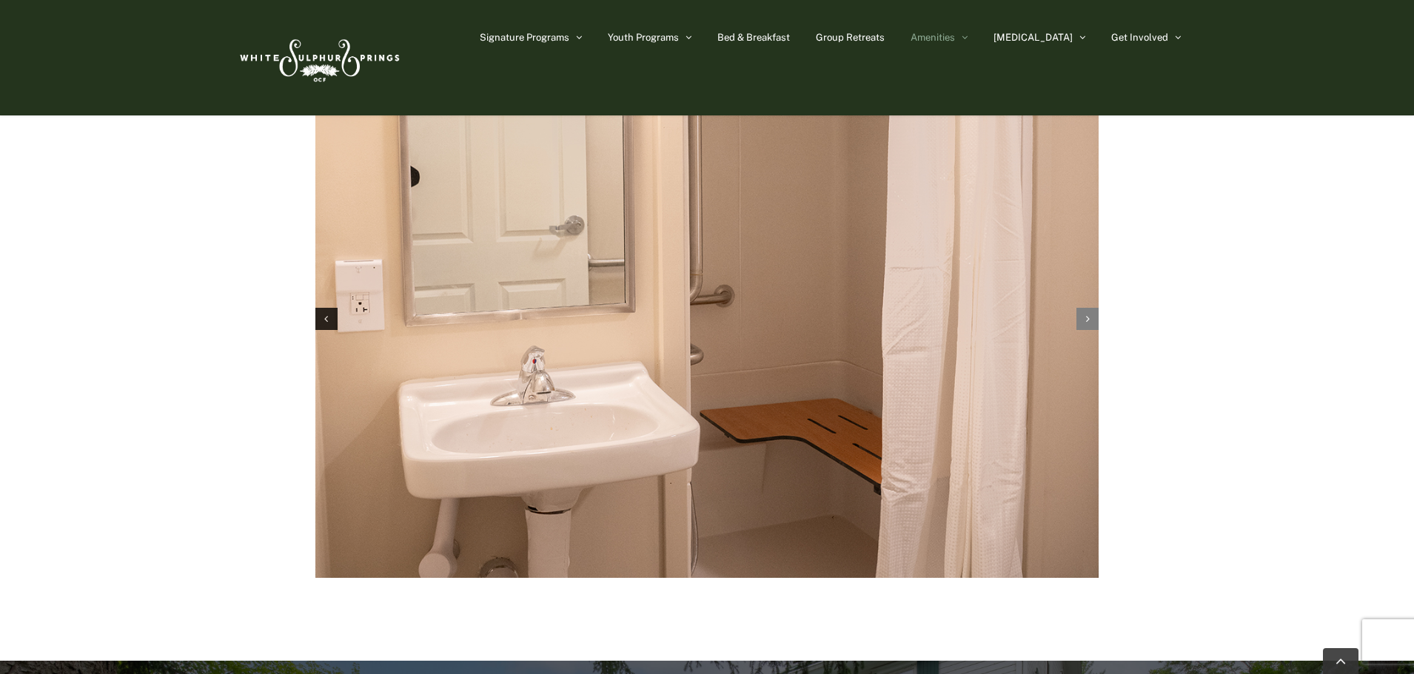
click at [1090, 308] on div "Next slide" at bounding box center [1087, 319] width 22 height 22
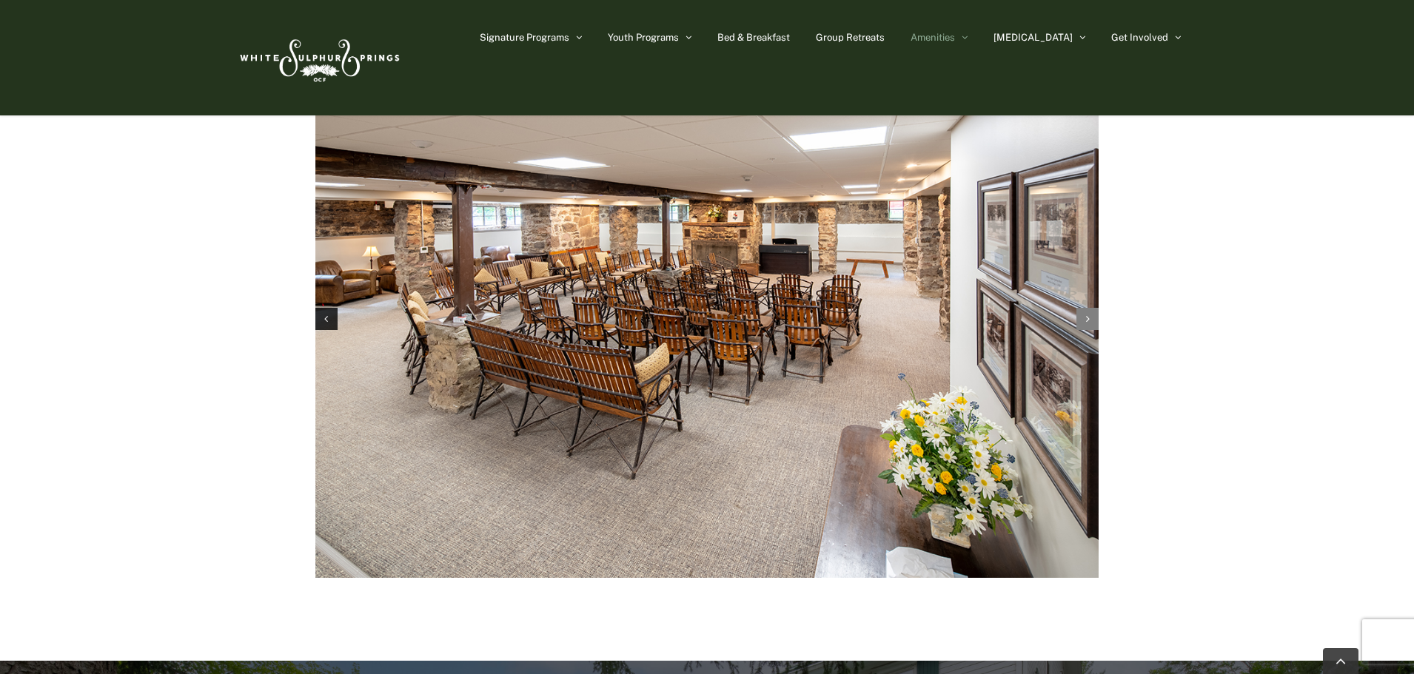
click at [1090, 308] on div "Next slide" at bounding box center [1087, 319] width 22 height 22
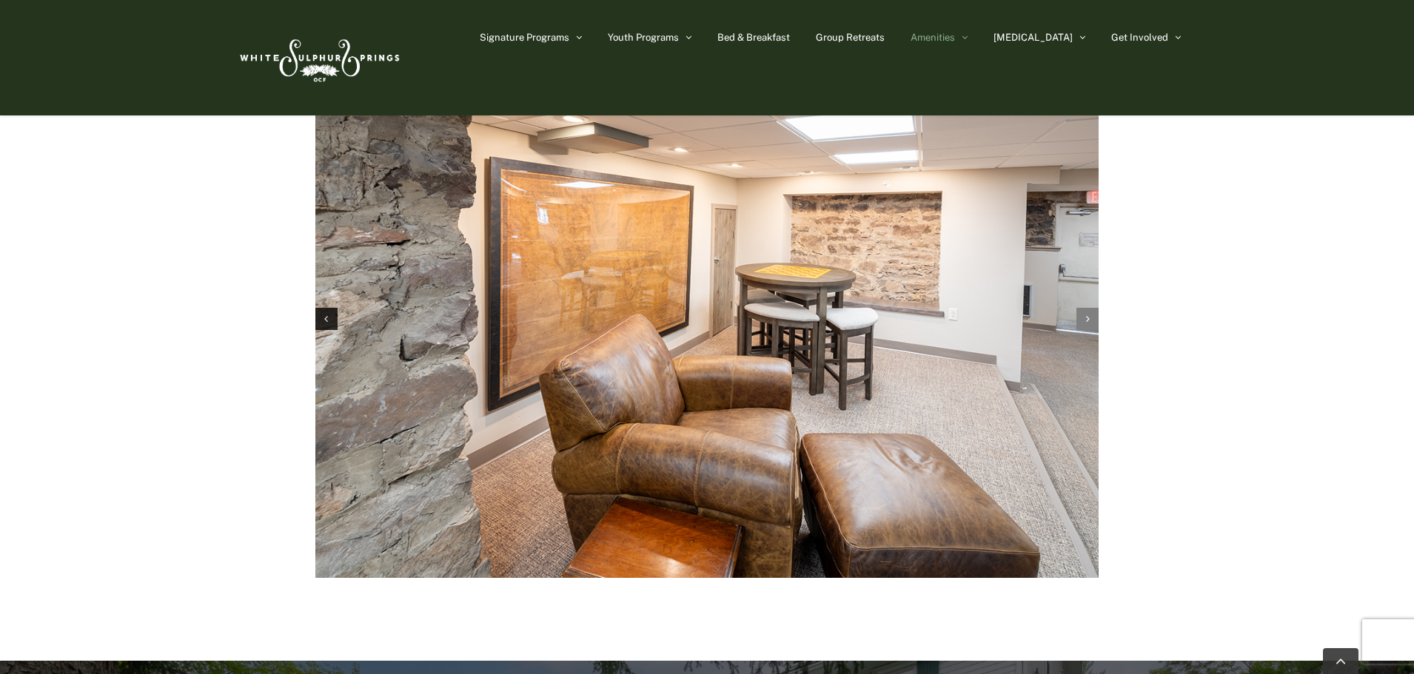
click at [1090, 308] on div "Next slide" at bounding box center [1087, 319] width 22 height 22
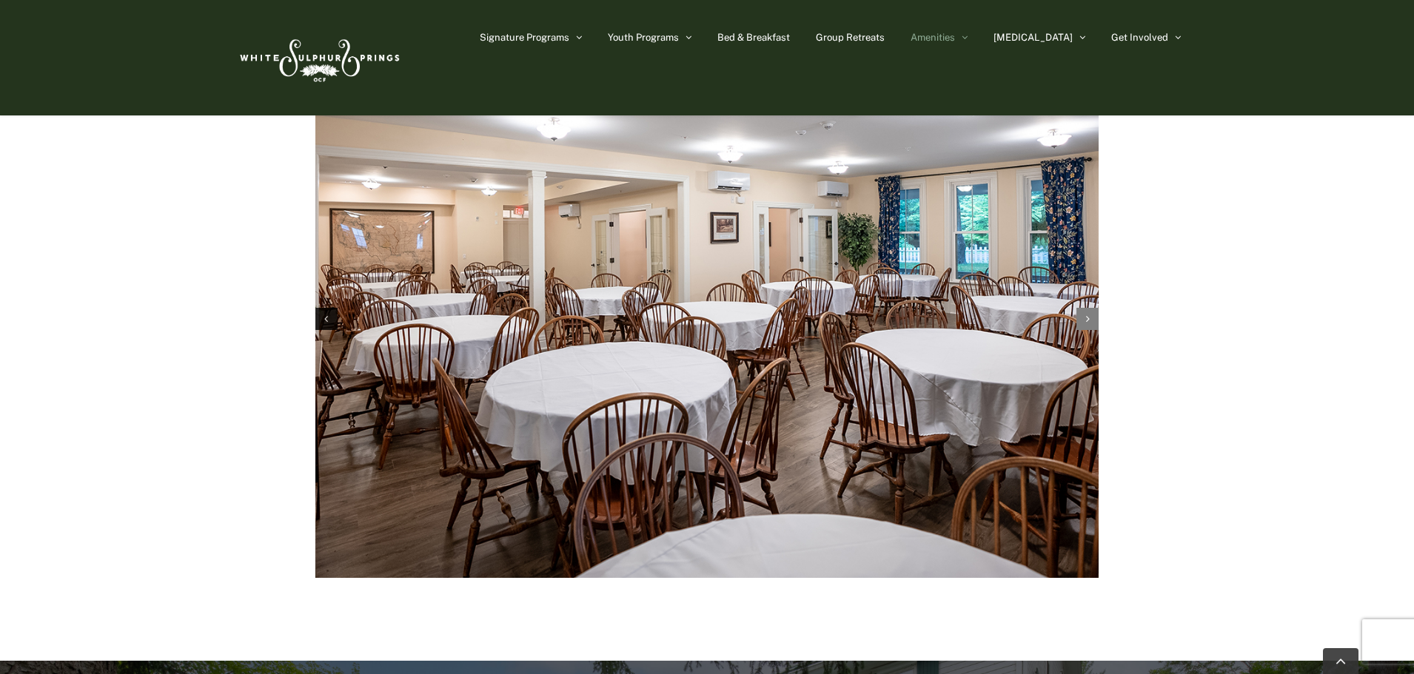
click at [1090, 308] on div "Next slide" at bounding box center [1087, 319] width 22 height 22
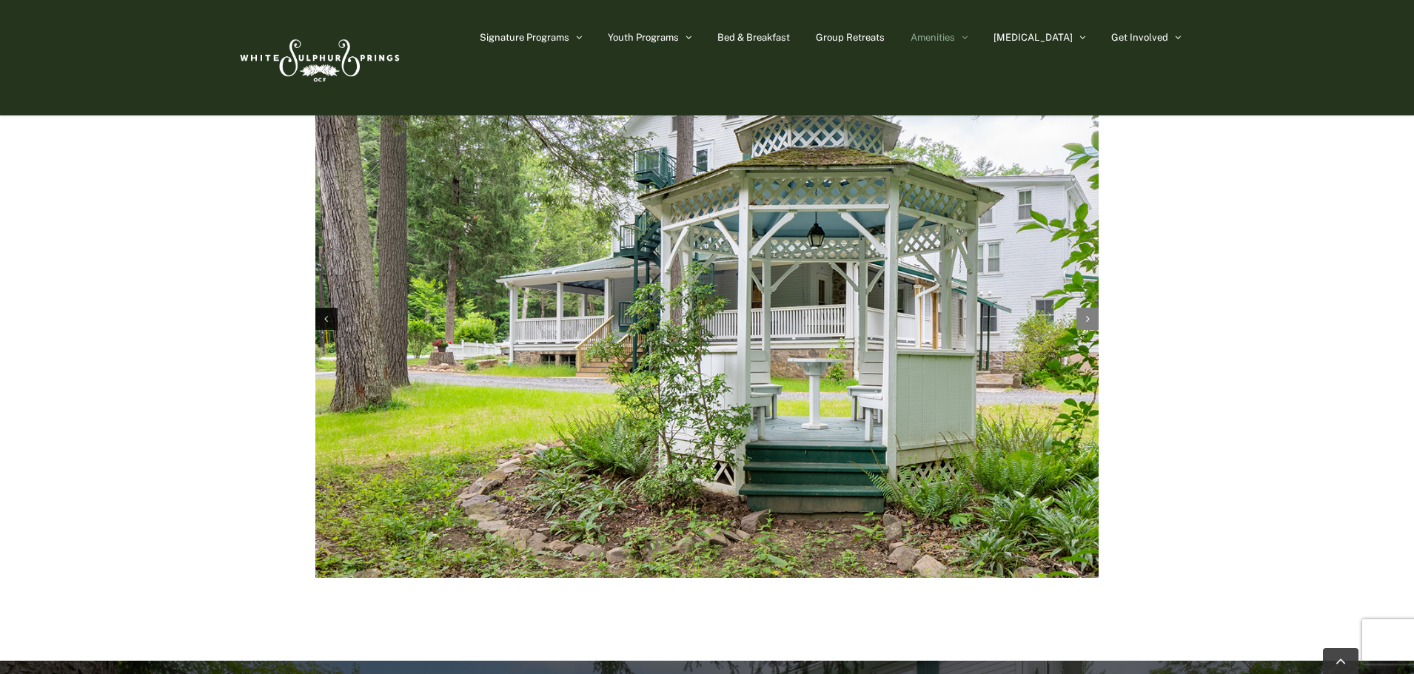
click at [1090, 308] on div "Next slide" at bounding box center [1087, 319] width 22 height 22
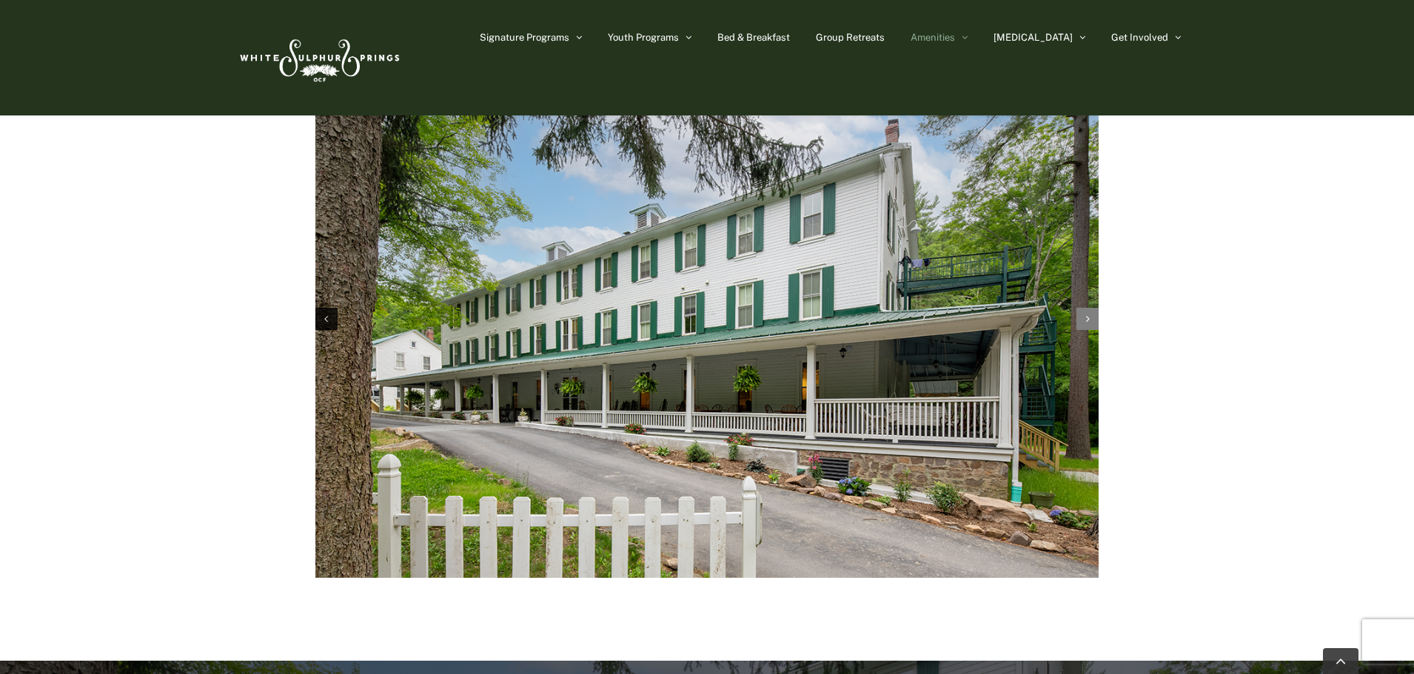
click at [1090, 308] on div "Next slide" at bounding box center [1087, 319] width 22 height 22
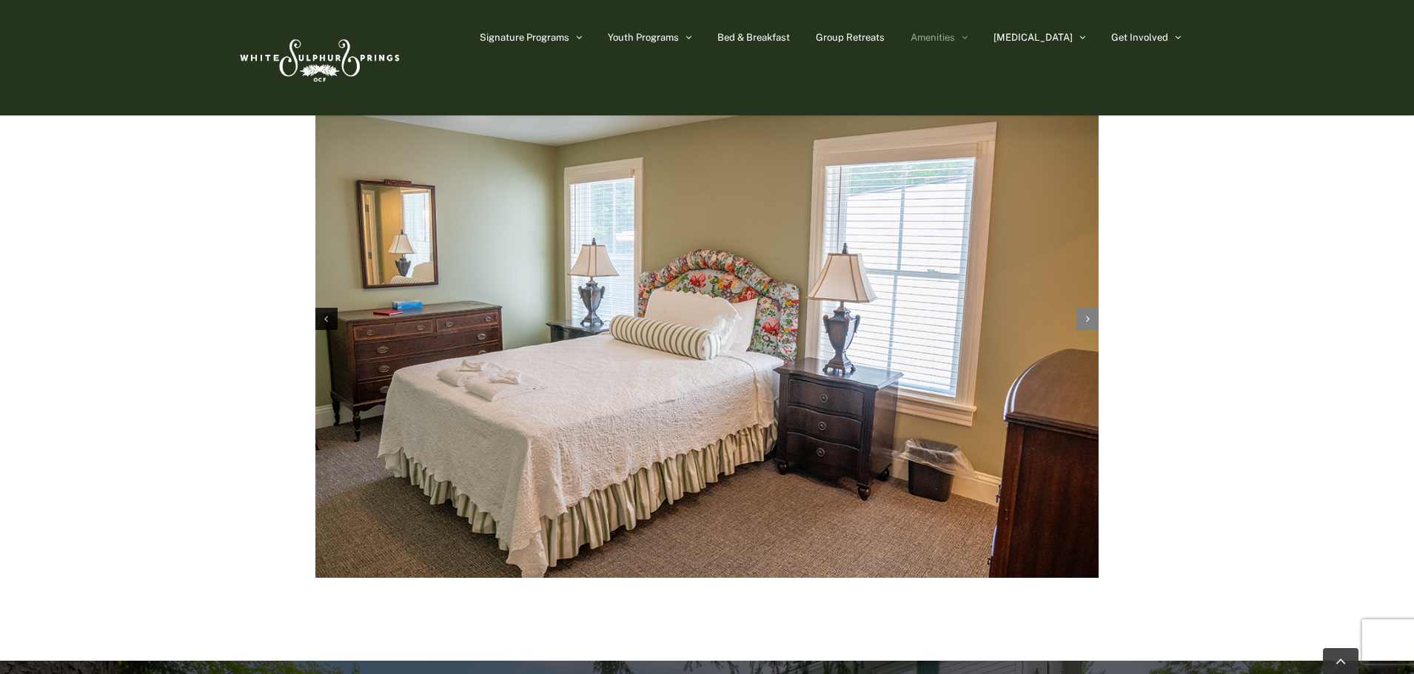
click at [1086, 314] on icon "Next slide" at bounding box center [1088, 319] width 4 height 10
